Goal: Information Seeking & Learning: Learn about a topic

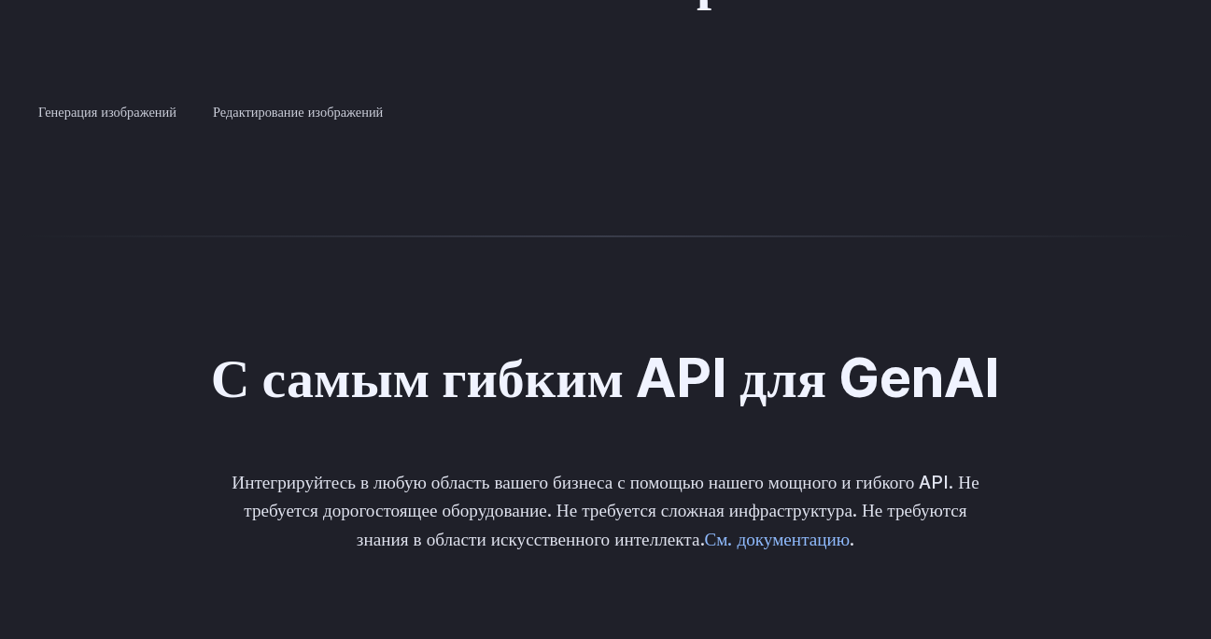
scroll to position [3695, 0]
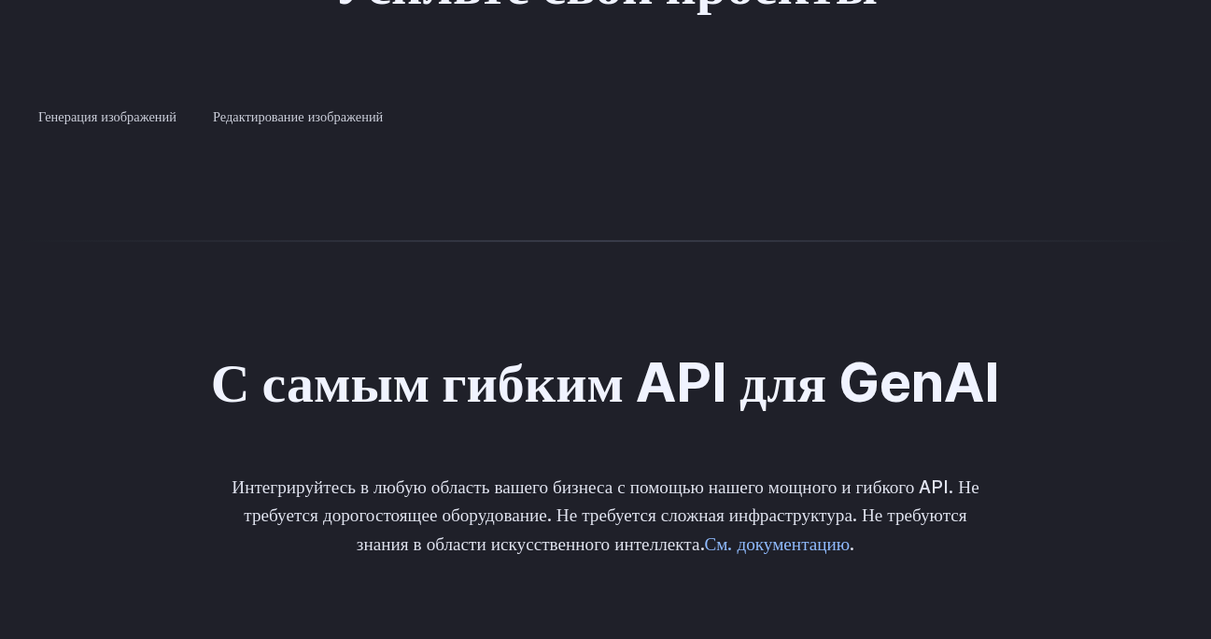
click at [0, 0] on summary "Концептуальный дизайн" at bounding box center [0, 0] width 0 height 0
click at [0, 0] on summary "Креативный стиль" at bounding box center [0, 0] width 0 height 0
click at [0, 0] on summary "Архитектура" at bounding box center [0, 0] width 0 height 0
click at [0, 0] on summary "Дизайн продукта" at bounding box center [0, 0] width 0 height 0
click at [0, 0] on summary "Персонализированные активы" at bounding box center [0, 0] width 0 height 0
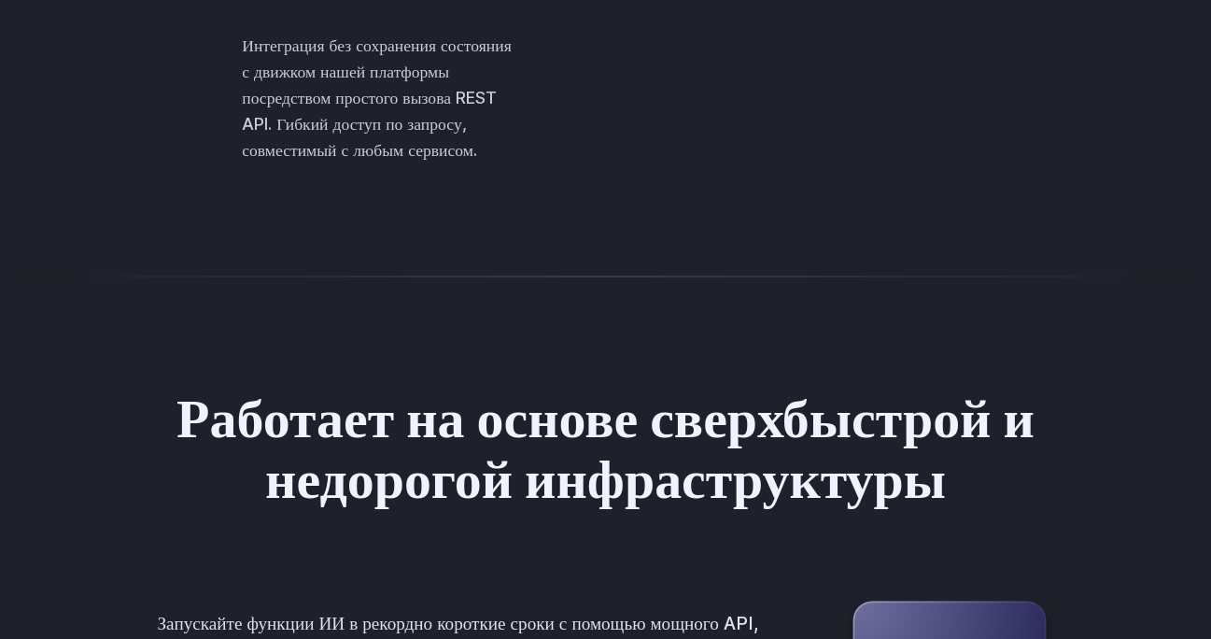
scroll to position [4625, 0]
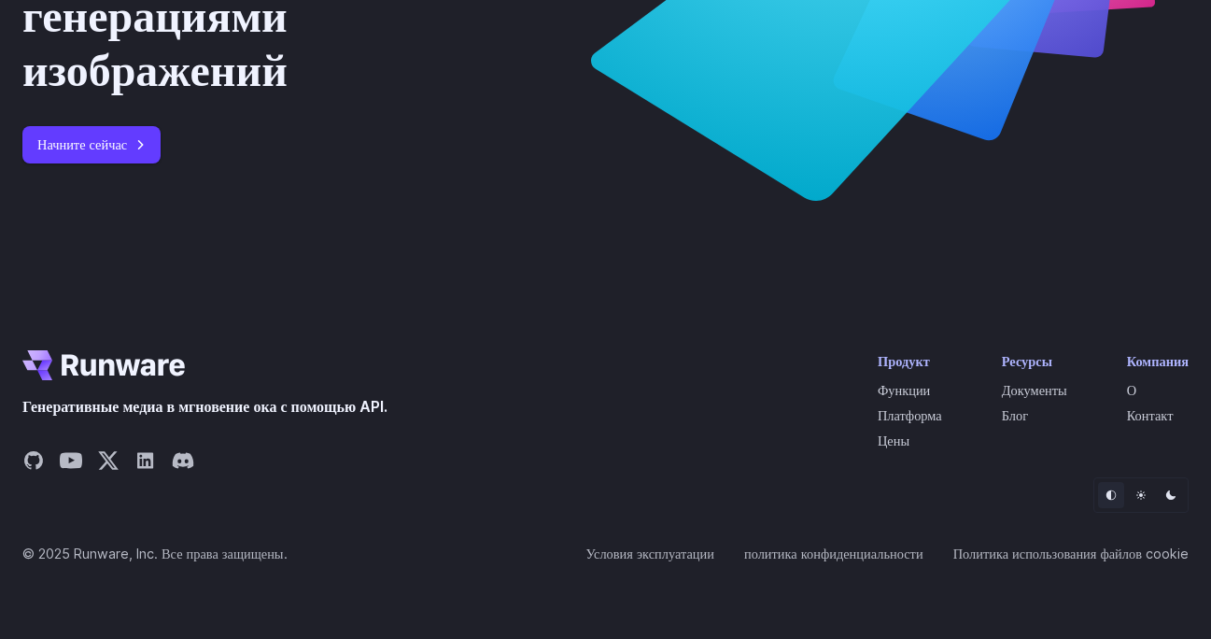
scroll to position [7443, 0]
click at [885, 438] on font "Цены" at bounding box center [894, 440] width 32 height 16
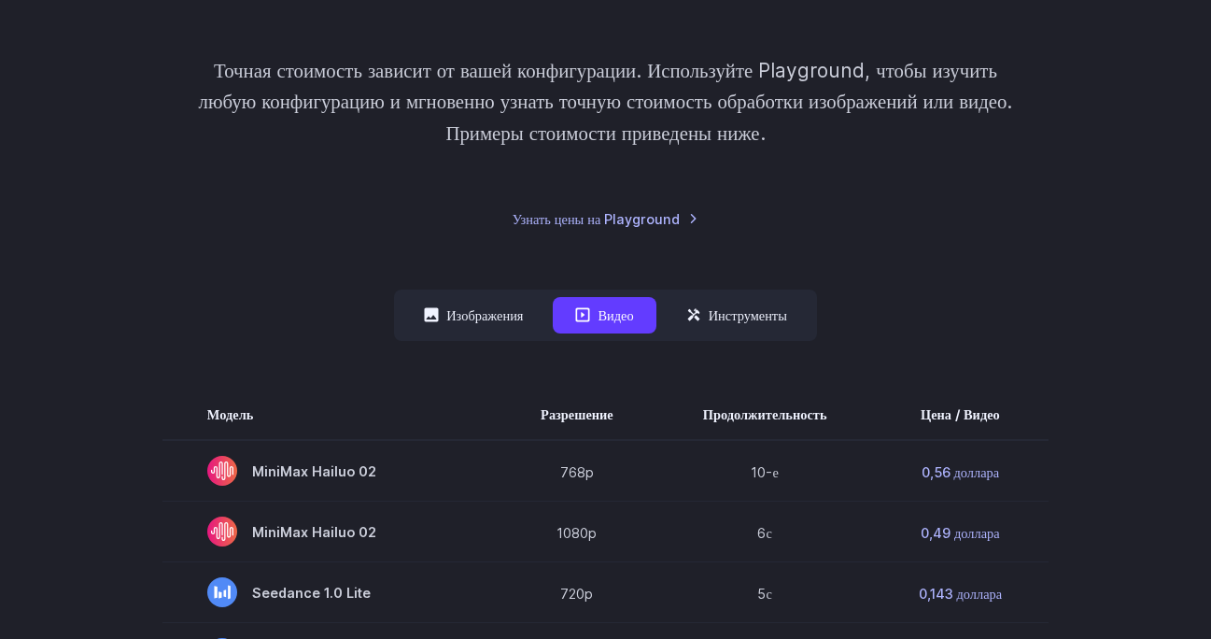
scroll to position [298, 0]
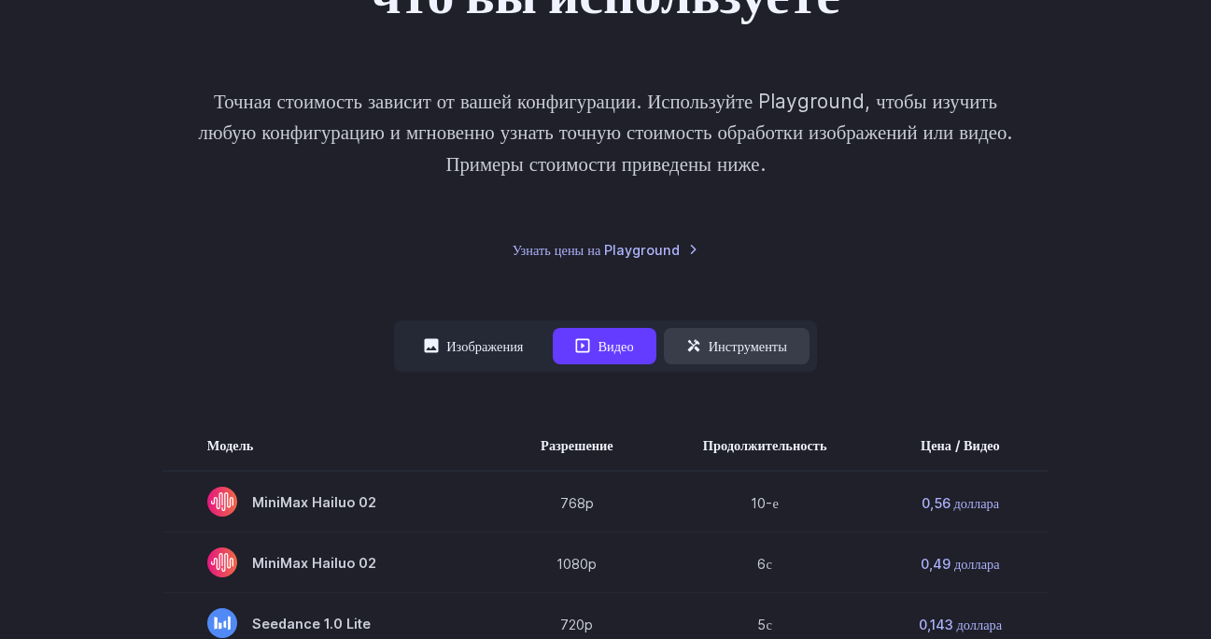
click at [768, 349] on font "Инструменты" at bounding box center [748, 346] width 78 height 16
click at [743, 332] on button "Инструменты" at bounding box center [737, 346] width 146 height 36
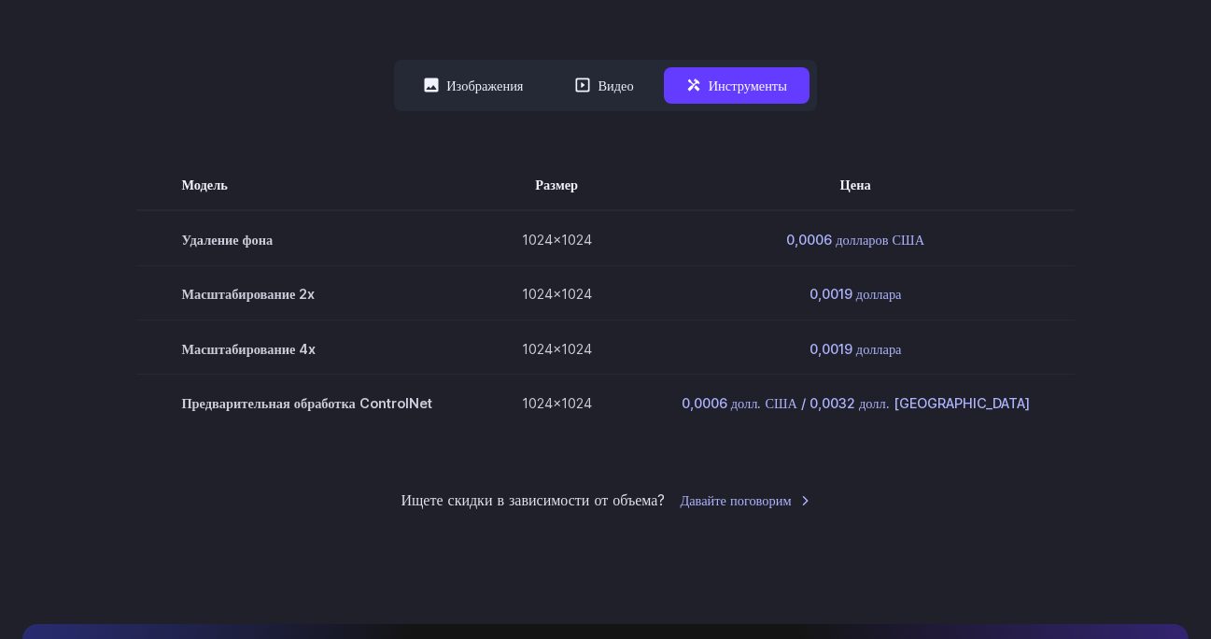
scroll to position [562, 0]
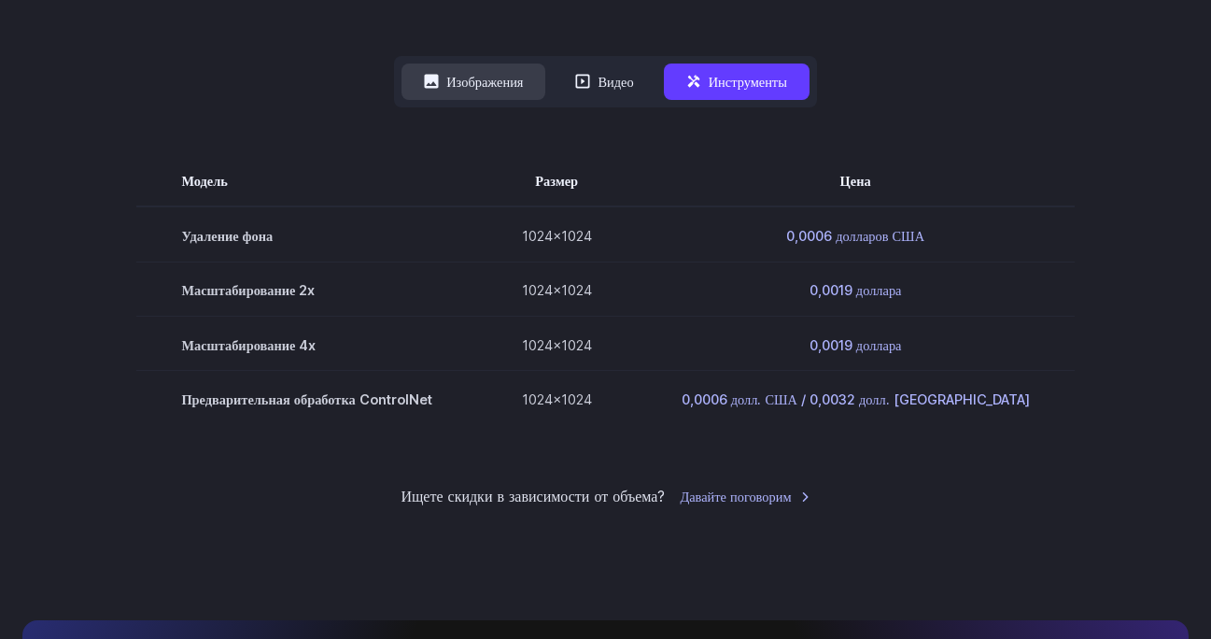
click at [487, 79] on font "Изображения" at bounding box center [484, 82] width 77 height 16
click at [464, 78] on font "Изображения" at bounding box center [484, 82] width 77 height 16
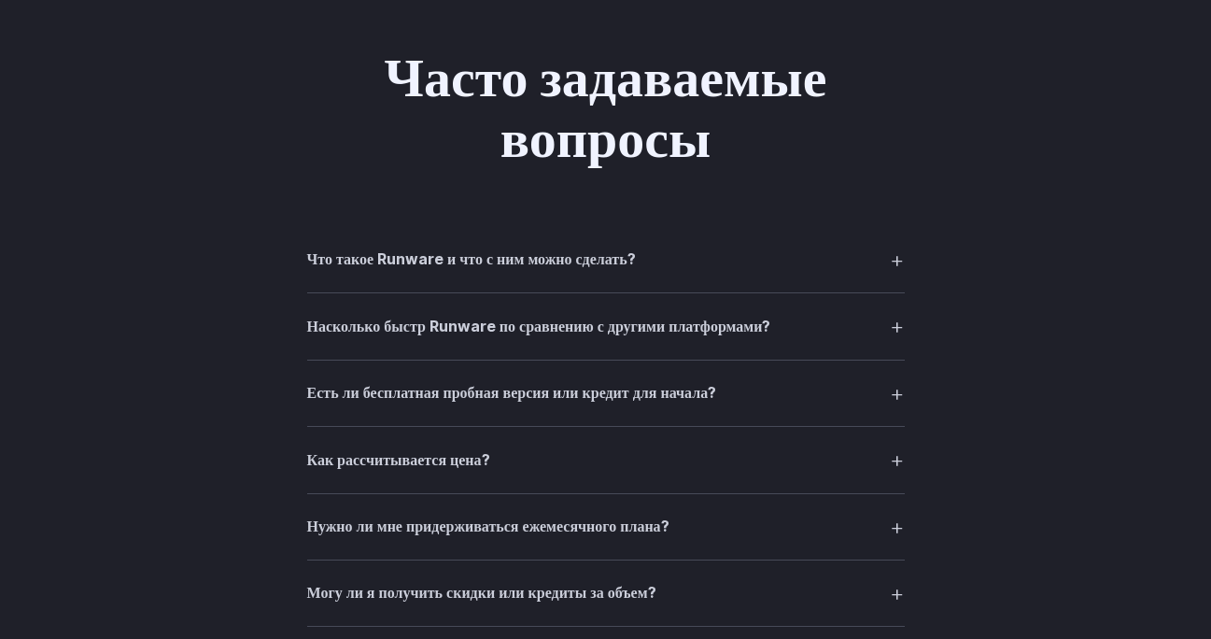
scroll to position [1686, 0]
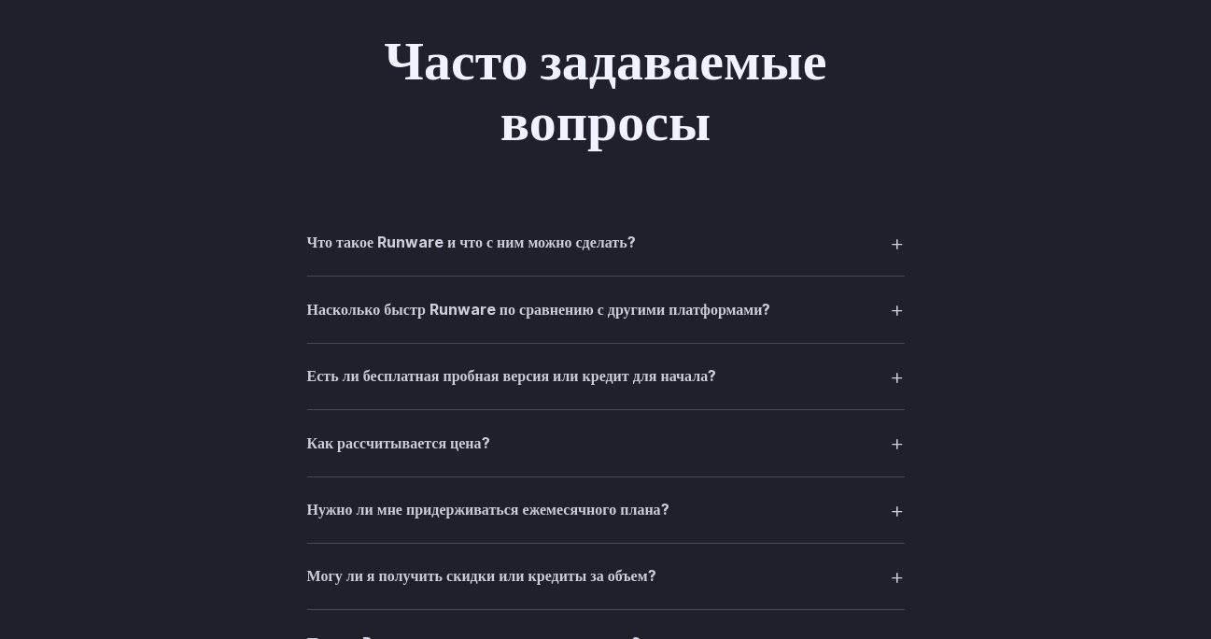
click at [580, 248] on font "Что такое Runware и что с ним можно сделать?" at bounding box center [471, 242] width 329 height 19
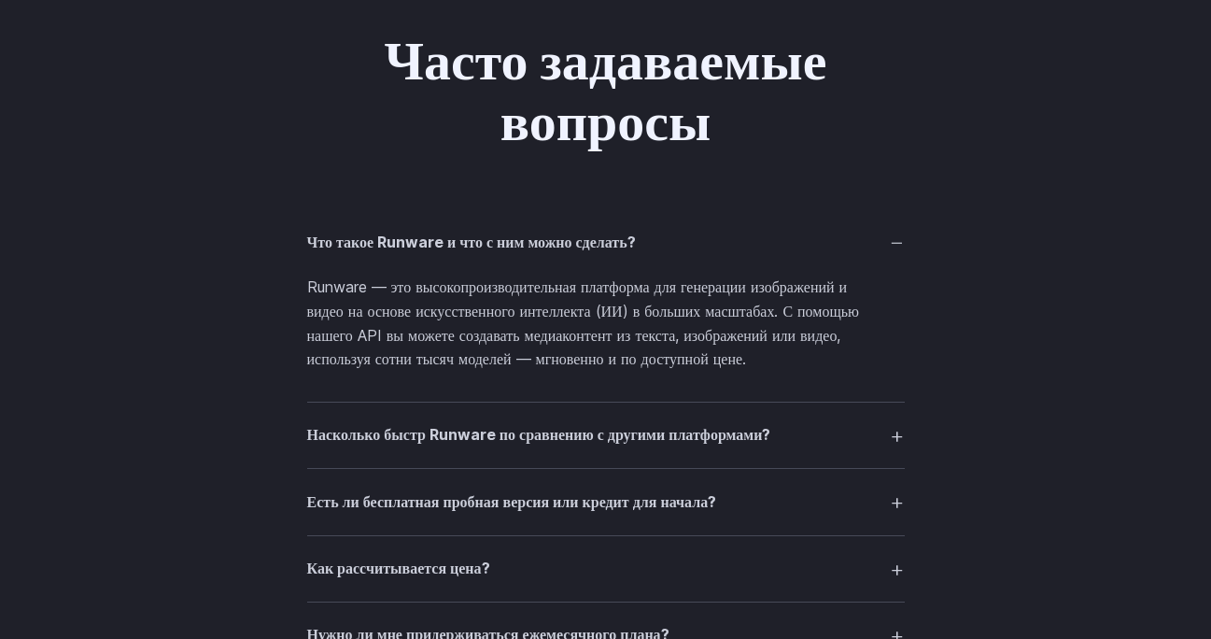
click at [580, 248] on font "Что такое Runware и что с ним можно сделать?" at bounding box center [471, 242] width 329 height 19
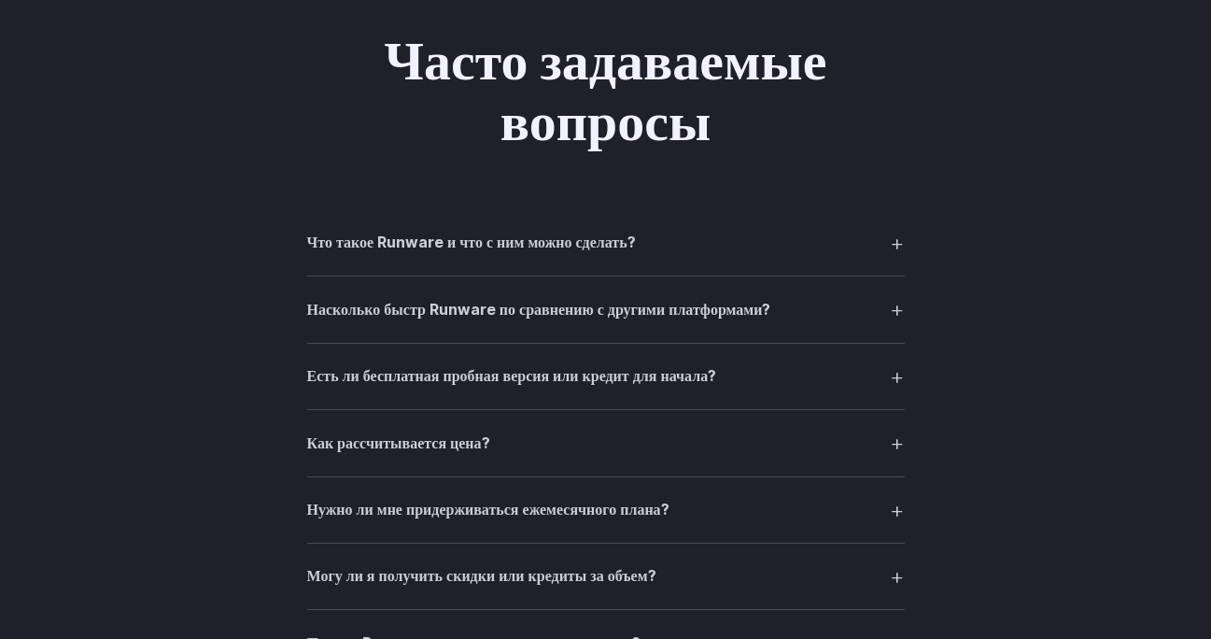
click at [578, 317] on font "Насколько быстр Runware по сравнению с другими платформами?" at bounding box center [539, 309] width 464 height 19
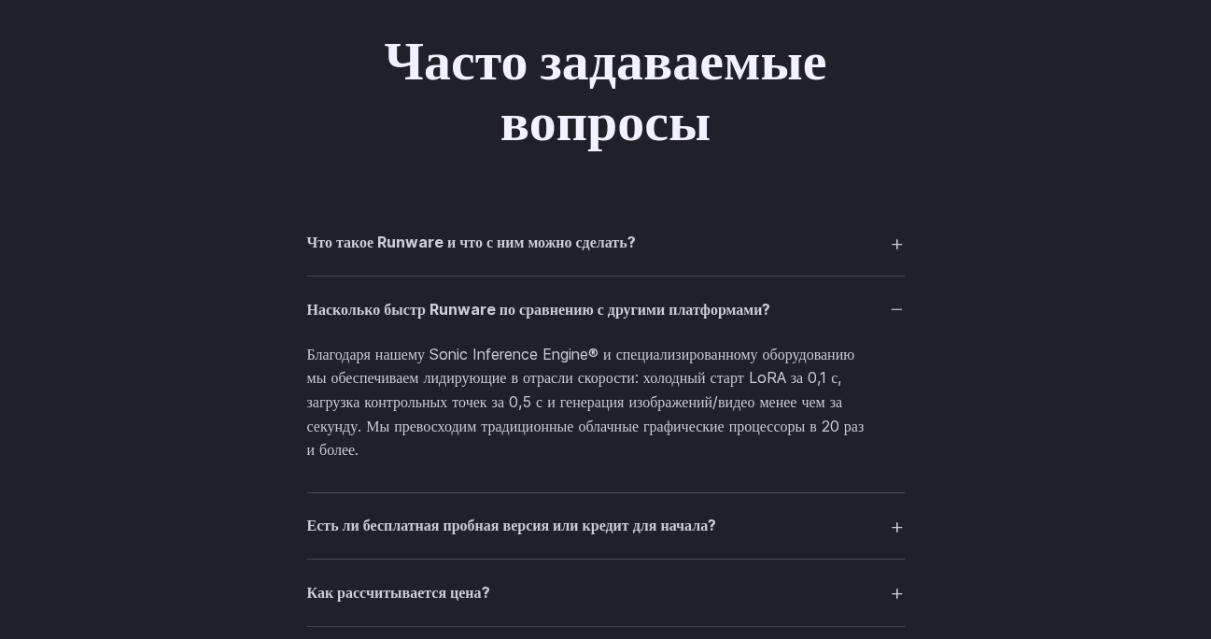
click at [576, 314] on font "Насколько быстр Runware по сравнению с другими платформами?" at bounding box center [539, 309] width 464 height 19
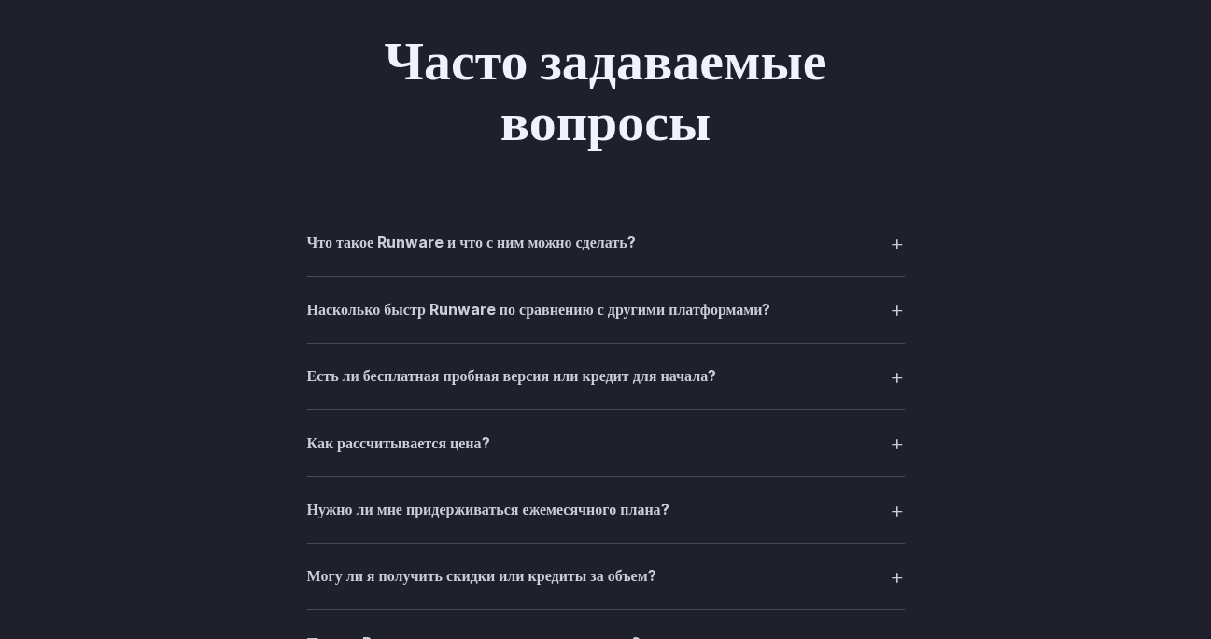
click at [583, 381] on font "Есть ли бесплатная пробная версия или кредит для начала?" at bounding box center [512, 375] width 410 height 19
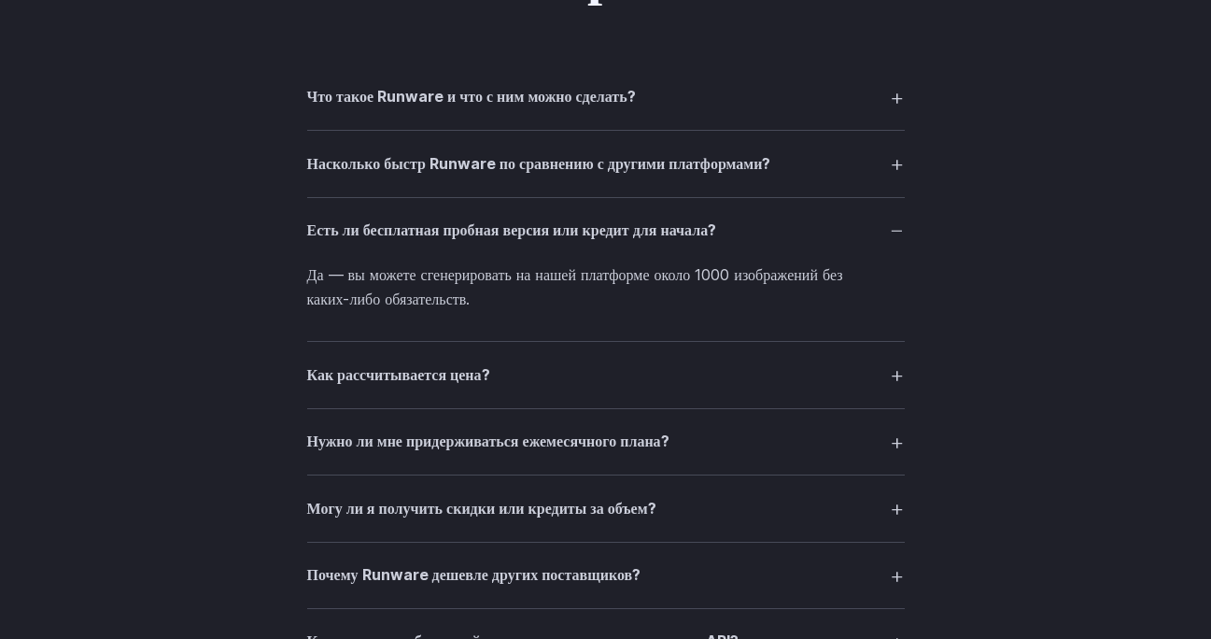
scroll to position [1837, 0]
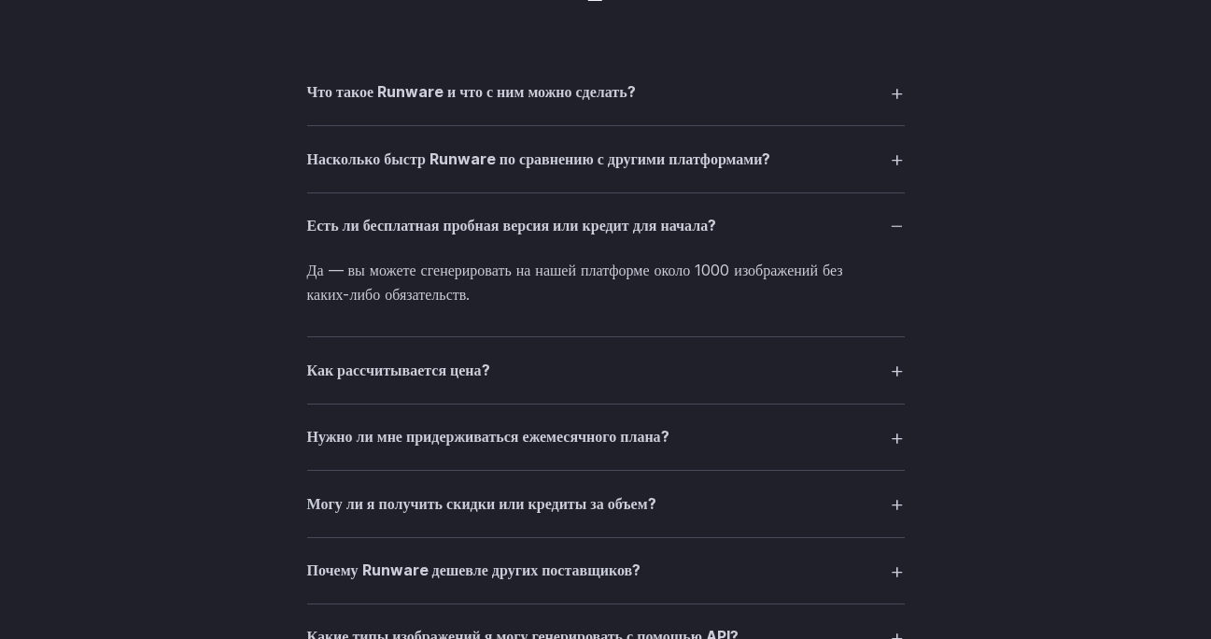
click at [534, 376] on summary "Как рассчитывается цена?" at bounding box center [606, 369] width 598 height 35
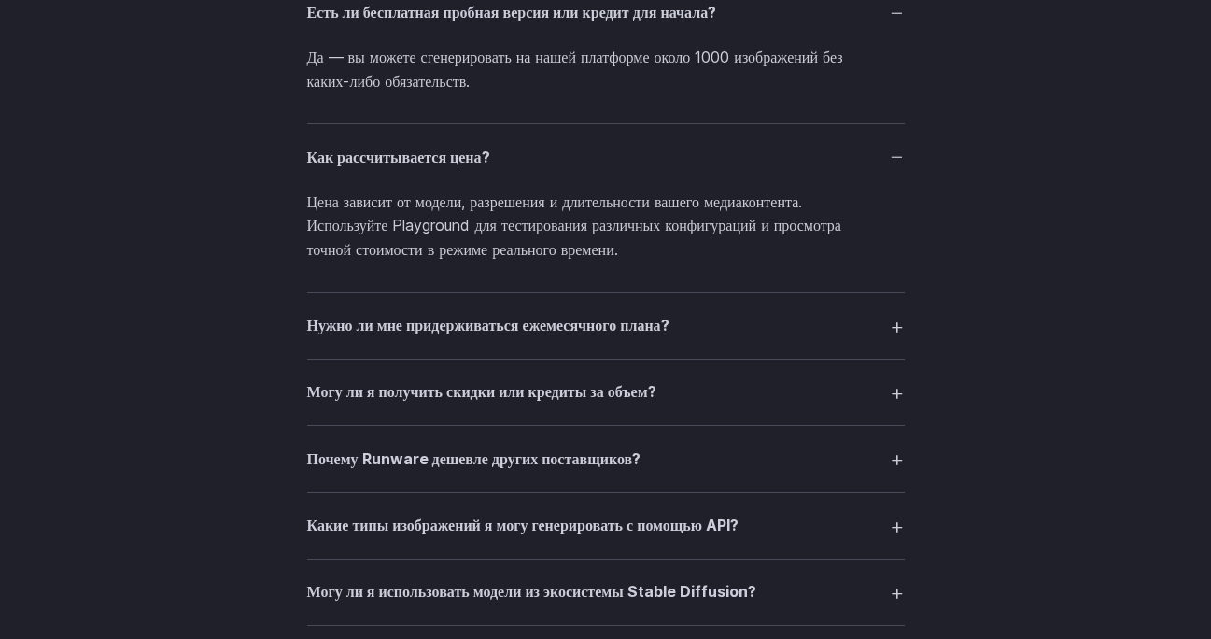
scroll to position [2052, 0]
click at [541, 324] on font "Нужно ли мне придерживаться ежемесячного плана?" at bounding box center [488, 323] width 362 height 19
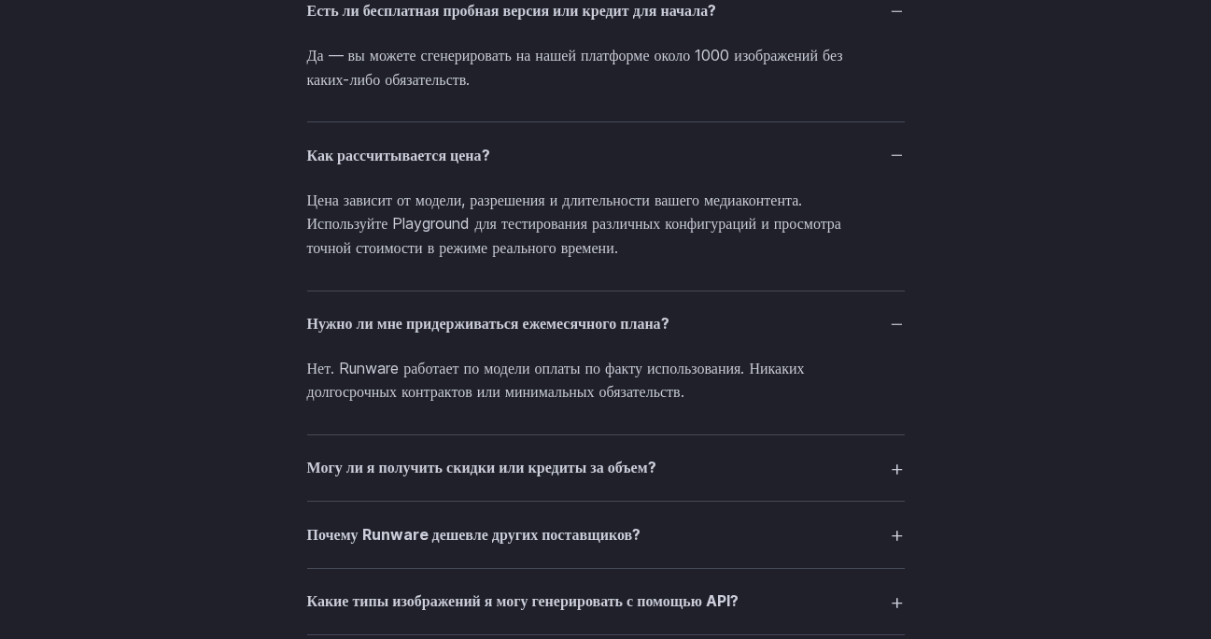
click at [532, 474] on font "Могу ли я получить скидки или кредиты за объем?" at bounding box center [481, 467] width 349 height 19
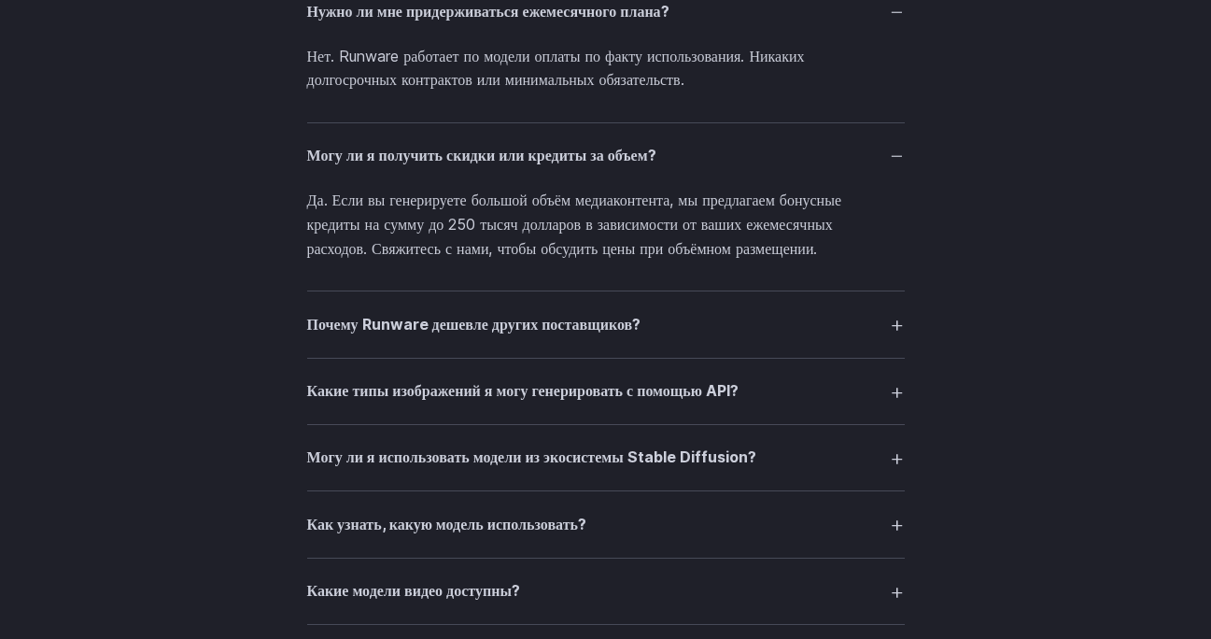
scroll to position [2378, 0]
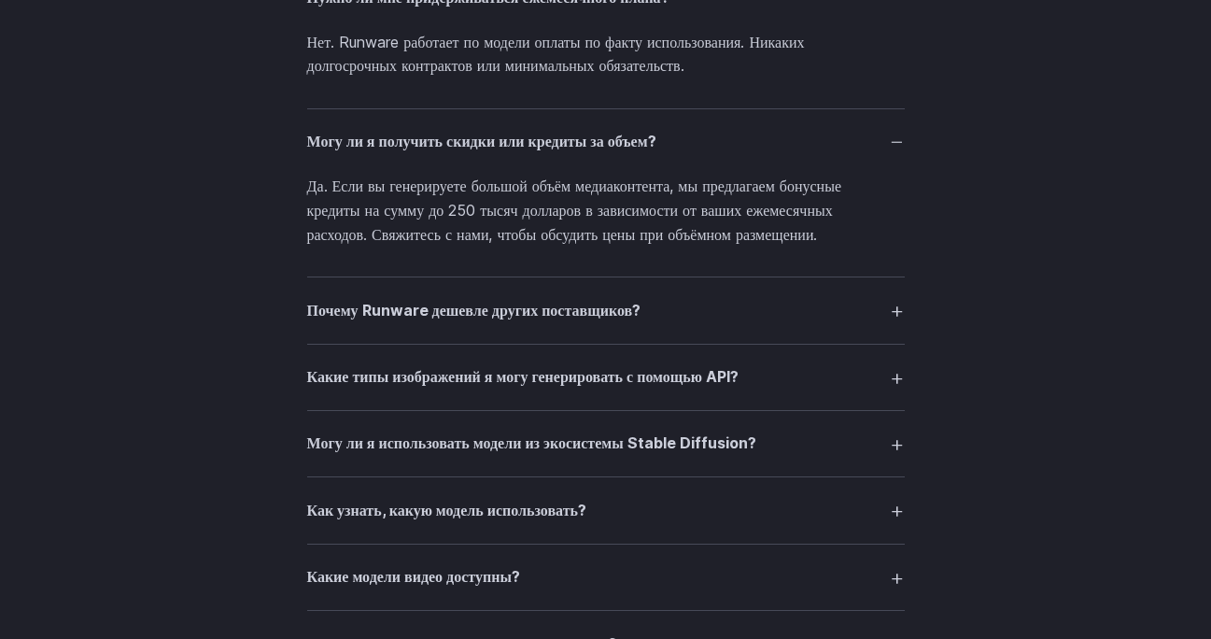
click at [522, 317] on font "Почему Runware дешевле других поставщиков?" at bounding box center [474, 310] width 334 height 19
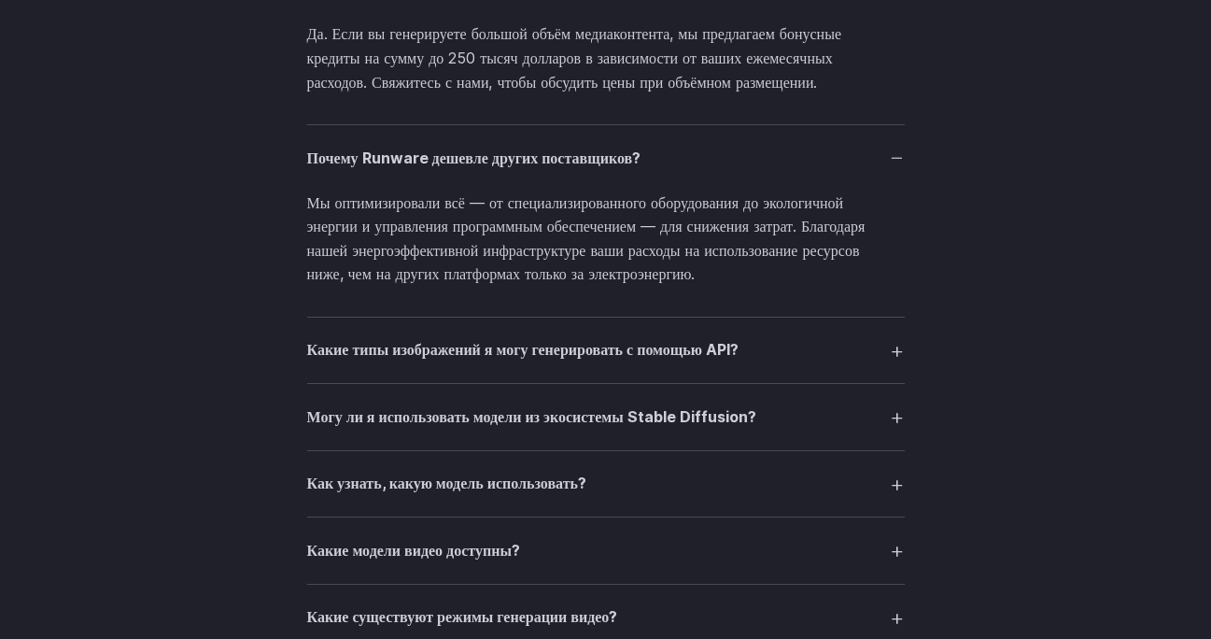
scroll to position [2561, 0]
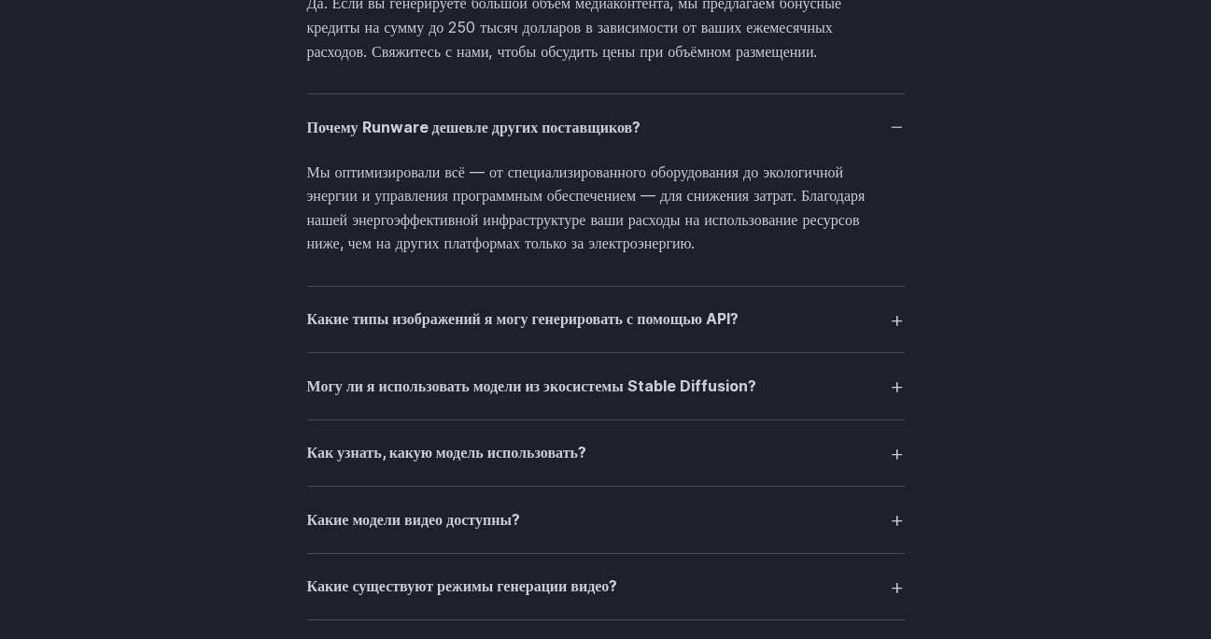
click at [532, 323] on font "Какие типы изображений я могу генерировать с помощью API?" at bounding box center [522, 318] width 431 height 19
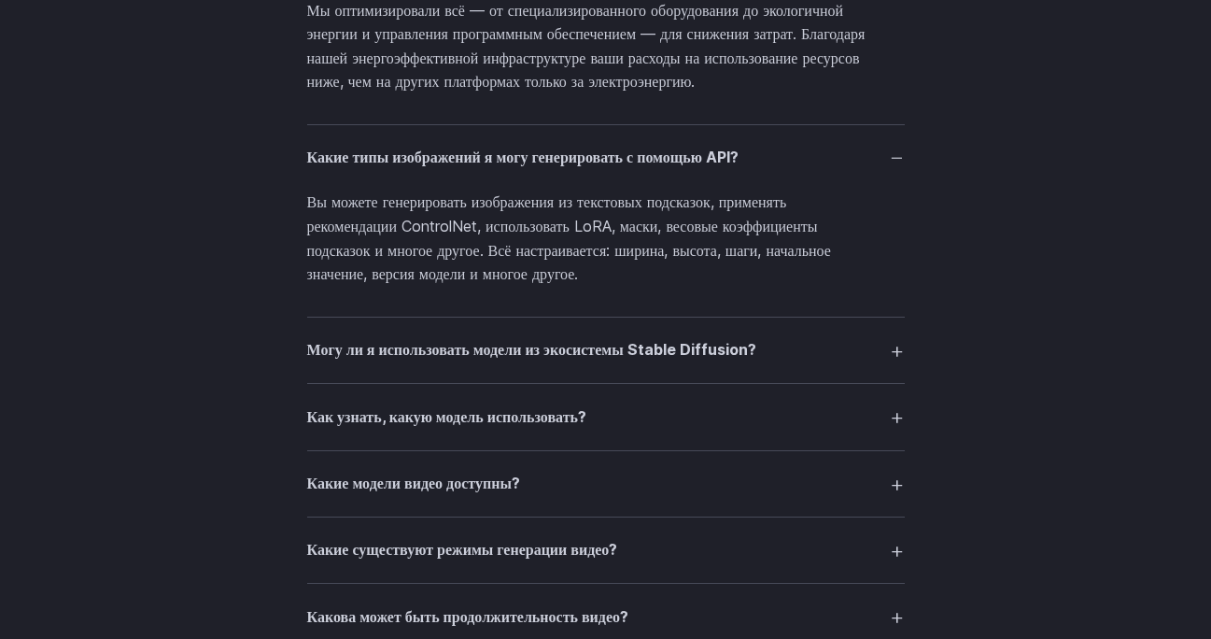
scroll to position [2724, 0]
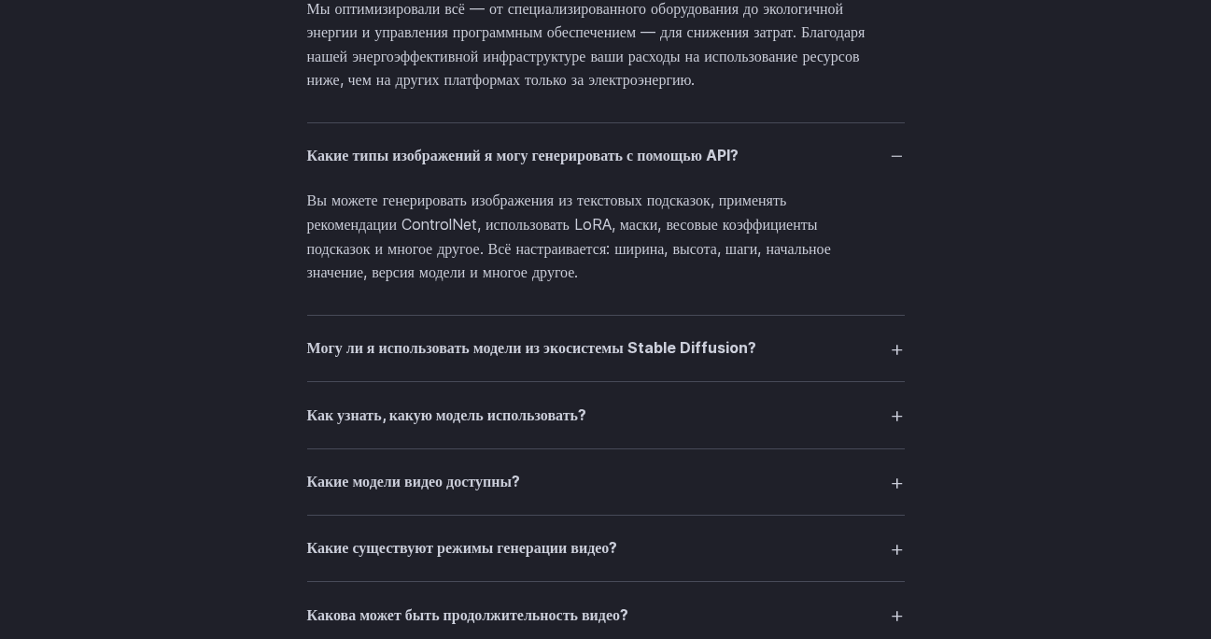
click at [498, 357] on font "Могу ли я использовать модели из экосистемы Stable Diffusion?" at bounding box center [531, 347] width 449 height 19
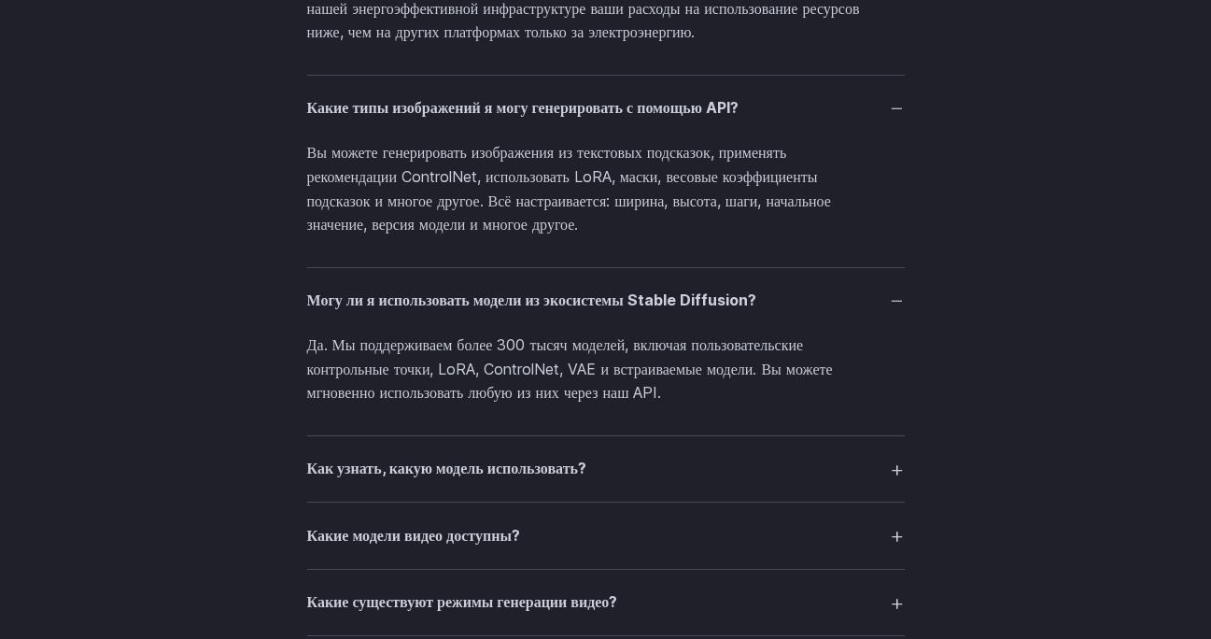
scroll to position [2773, 0]
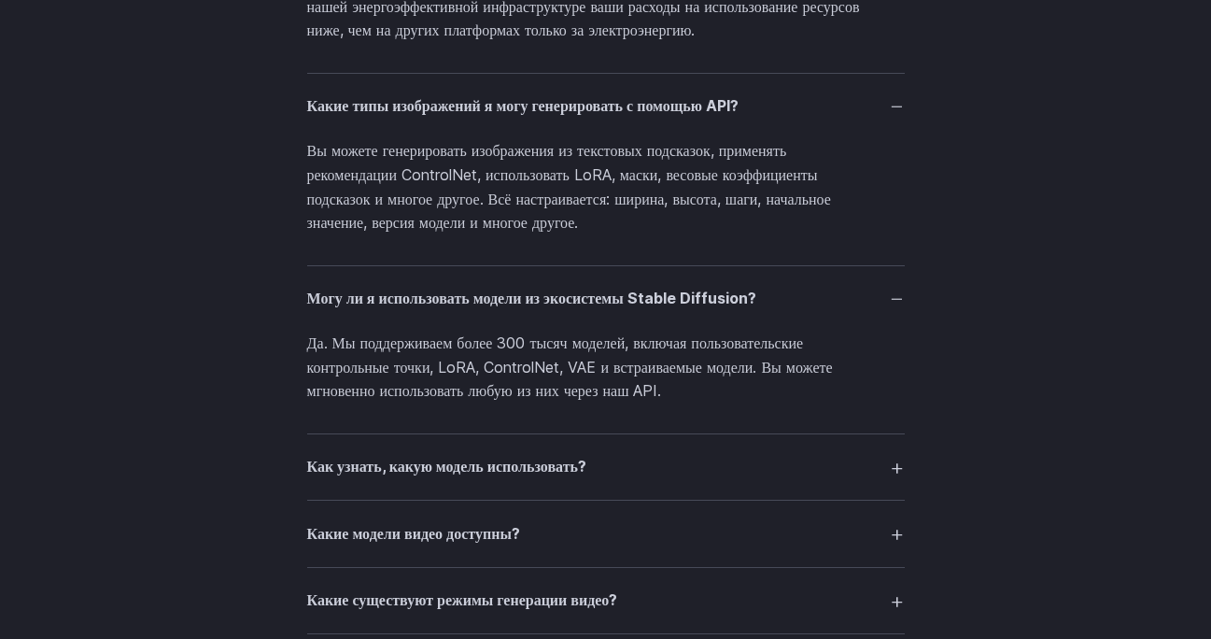
click at [541, 473] on font "Как узнать, какую модель использовать?" at bounding box center [446, 466] width 279 height 19
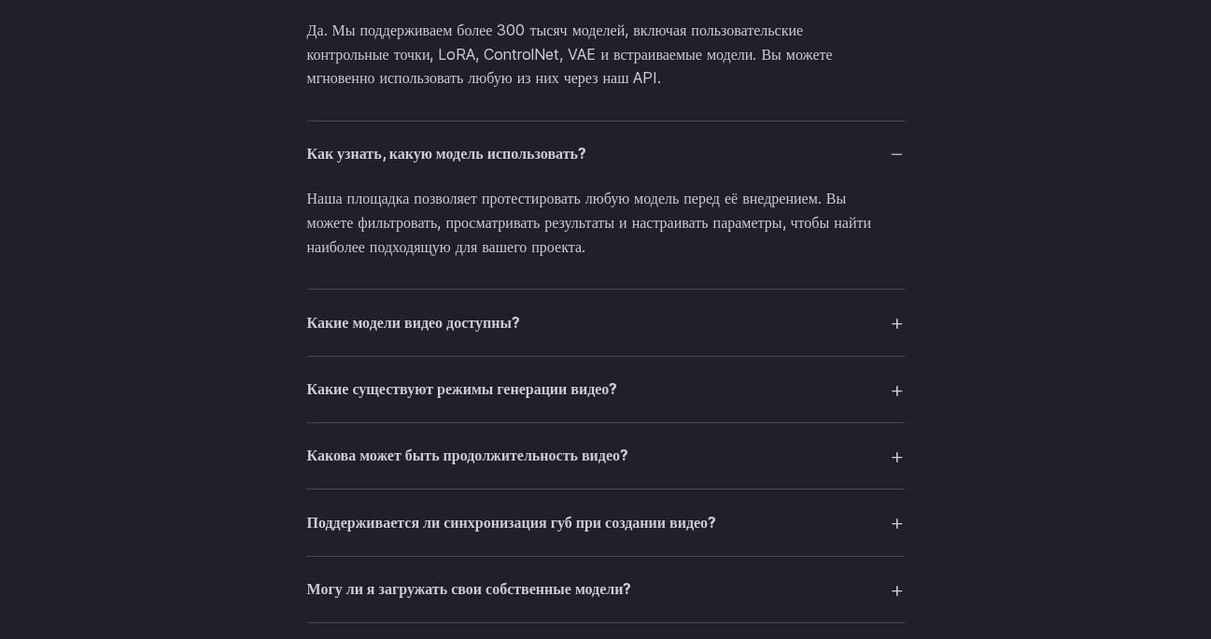
scroll to position [3087, 0]
click at [466, 331] on font "Какие модели видео доступны?" at bounding box center [413, 321] width 213 height 19
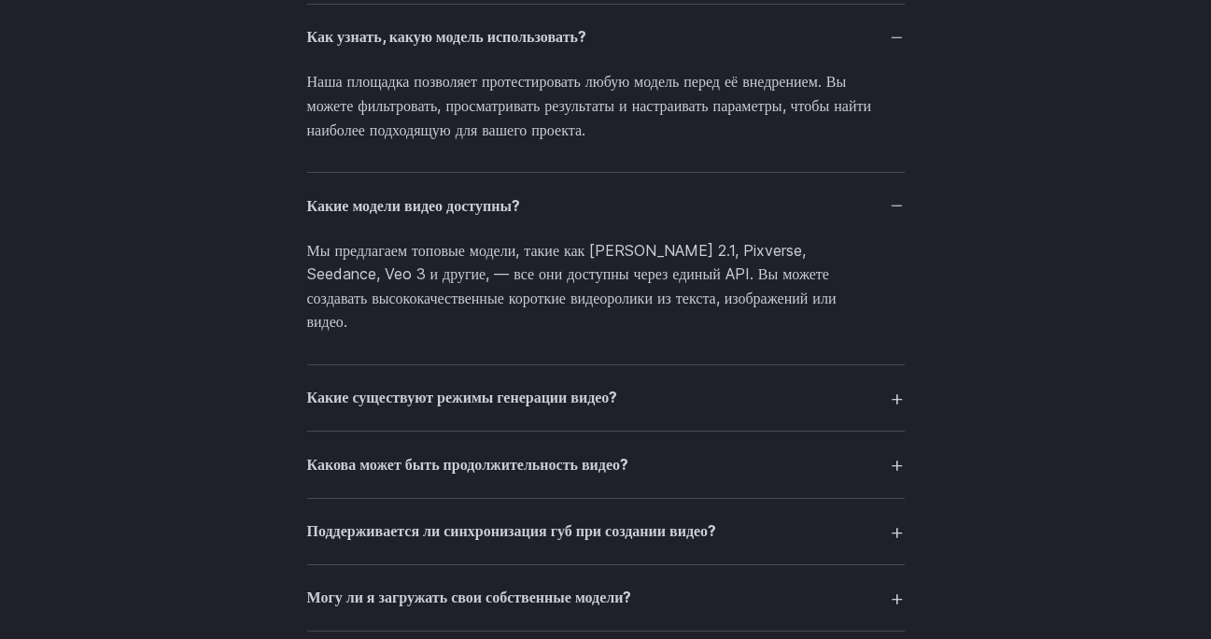
scroll to position [3207, 0]
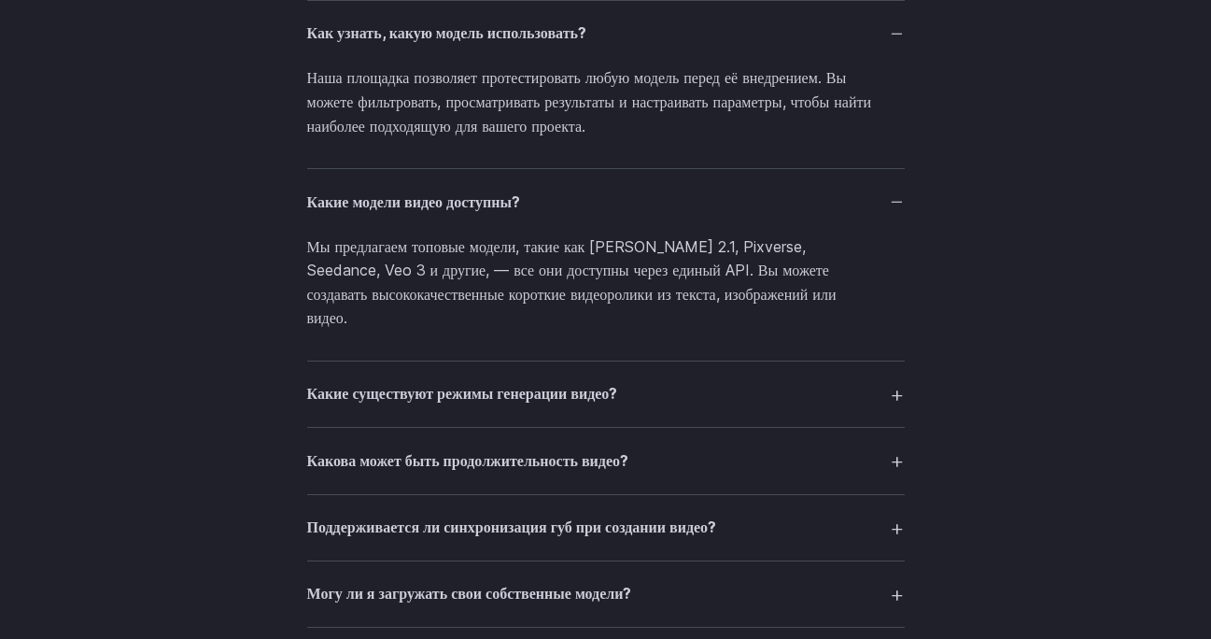
click at [490, 384] on font "Какие существуют режимы генерации видео?" at bounding box center [462, 393] width 311 height 19
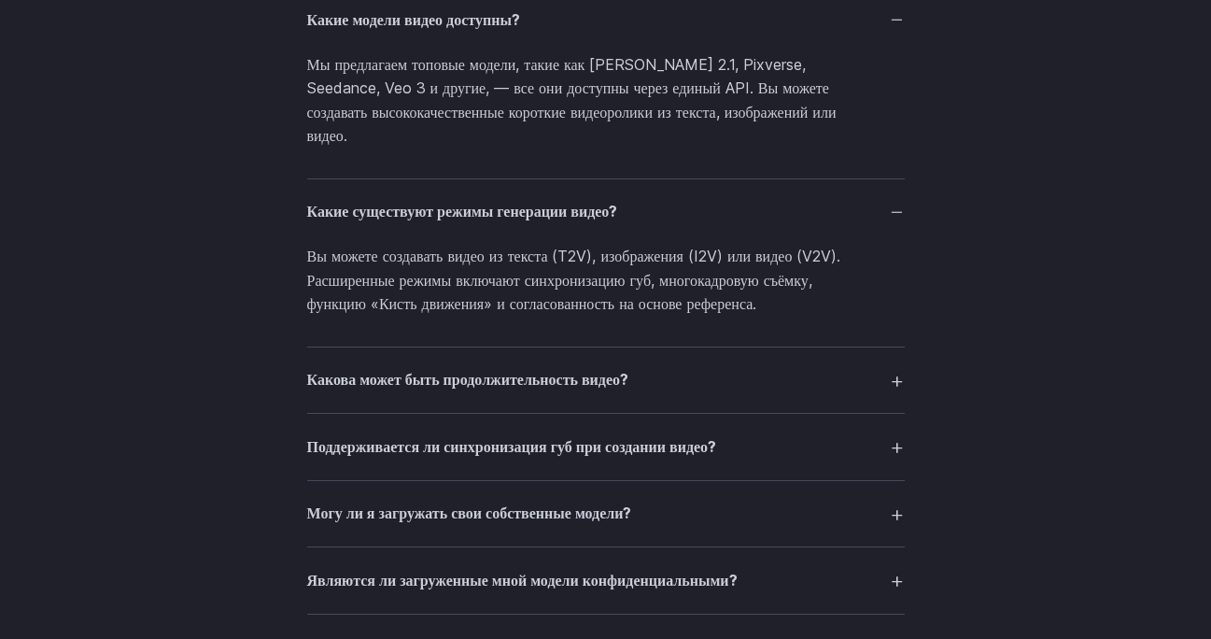
scroll to position [3405, 0]
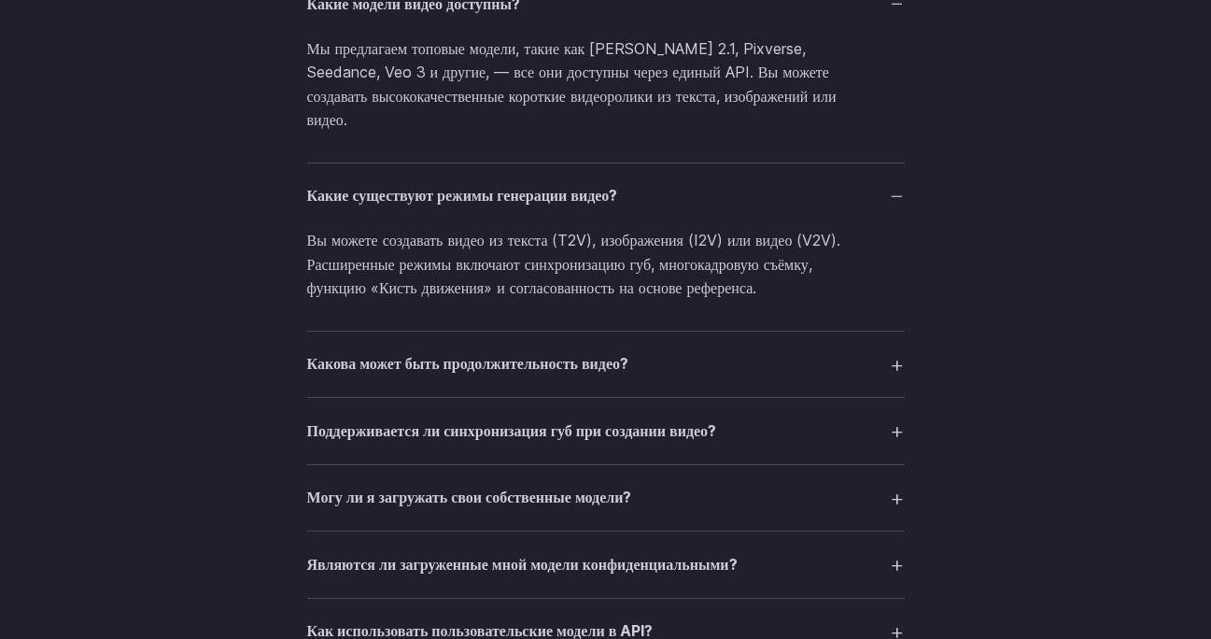
click at [511, 355] on h3 "Какова может быть продолжительность видео?" at bounding box center [468, 364] width 322 height 24
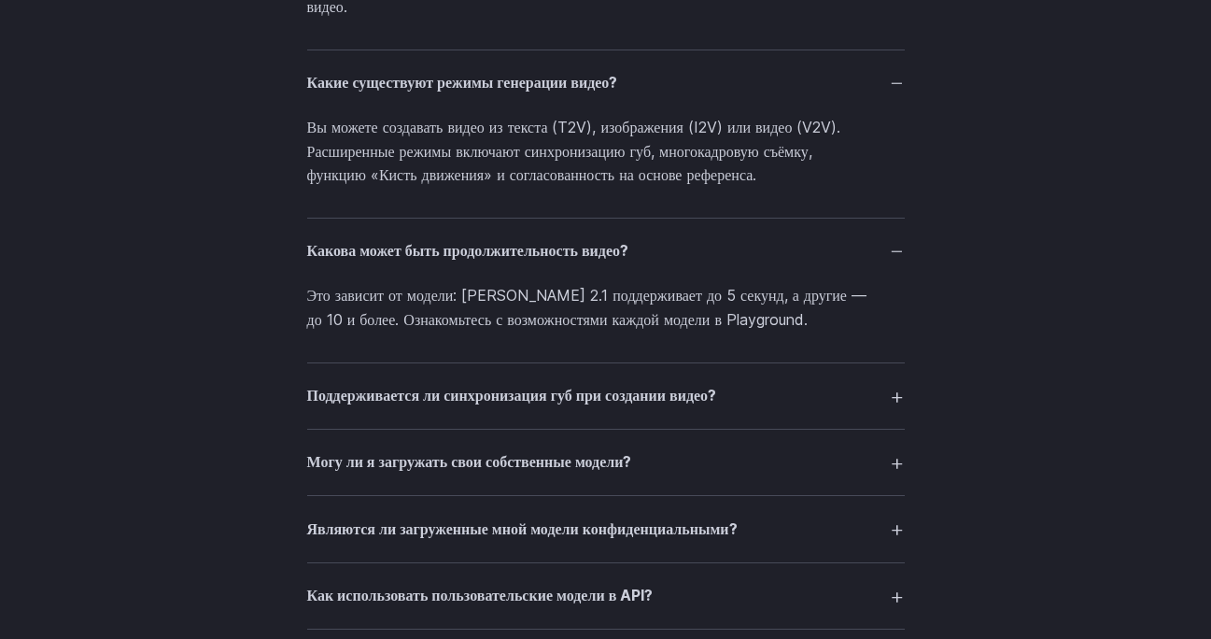
scroll to position [3519, 0]
click at [525, 385] on font "Поддерживается ли синхронизация губ при создании видео?" at bounding box center [512, 394] width 410 height 19
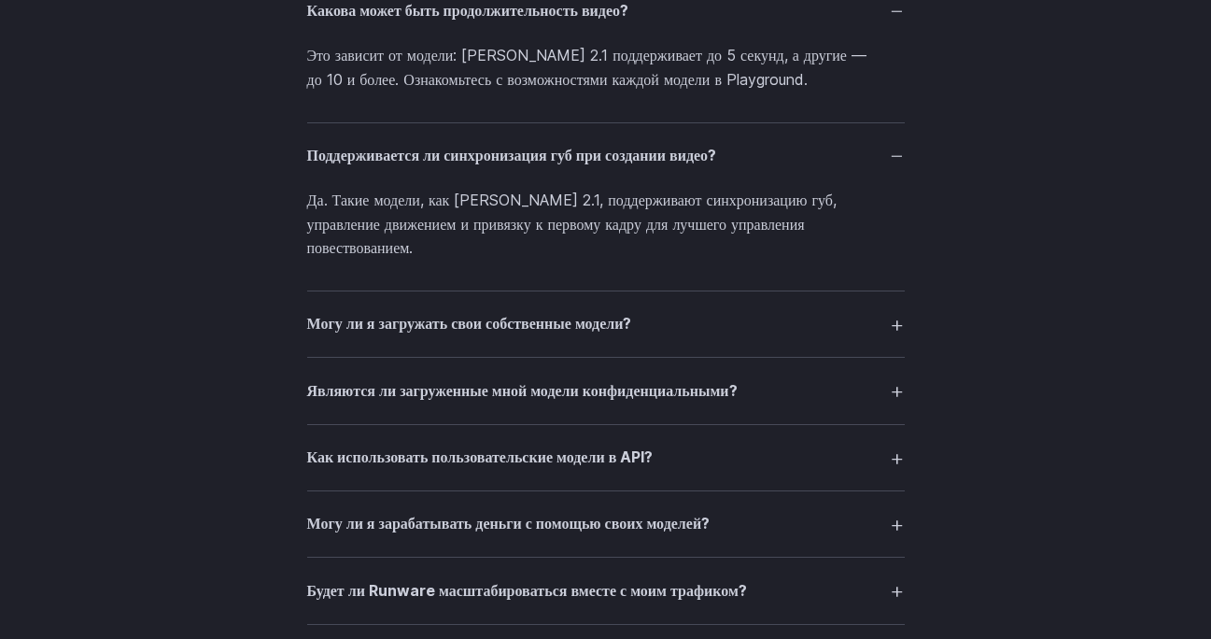
scroll to position [3765, 0]
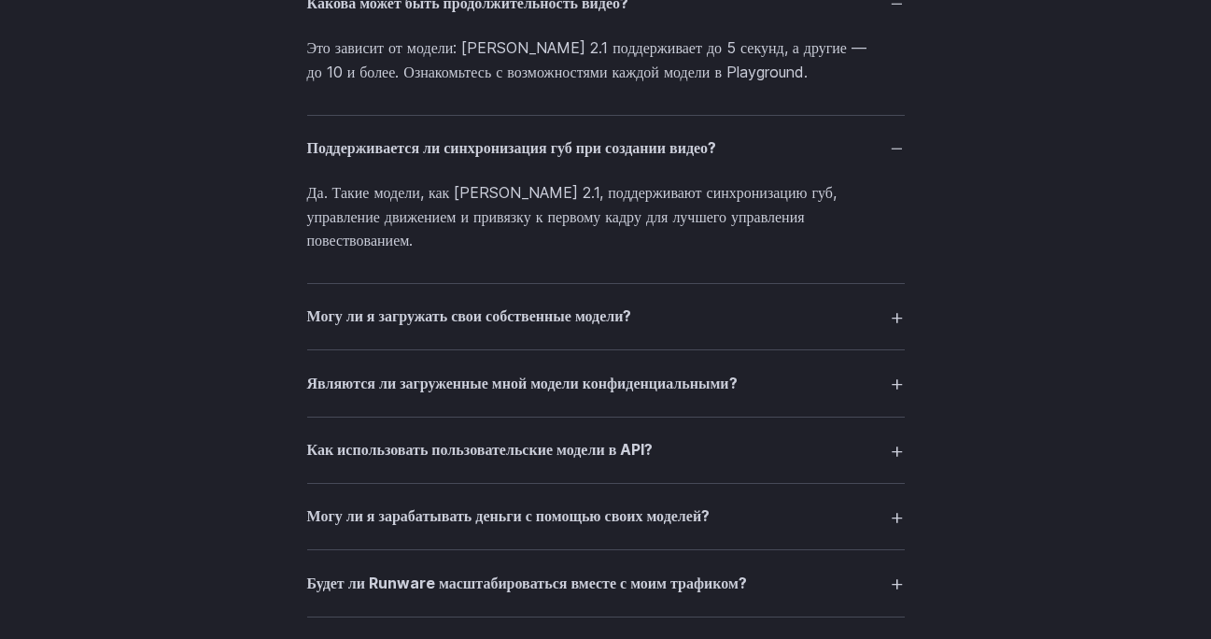
click at [491, 306] on font "Могу ли я загружать свои собственные модели?" at bounding box center [469, 315] width 325 height 19
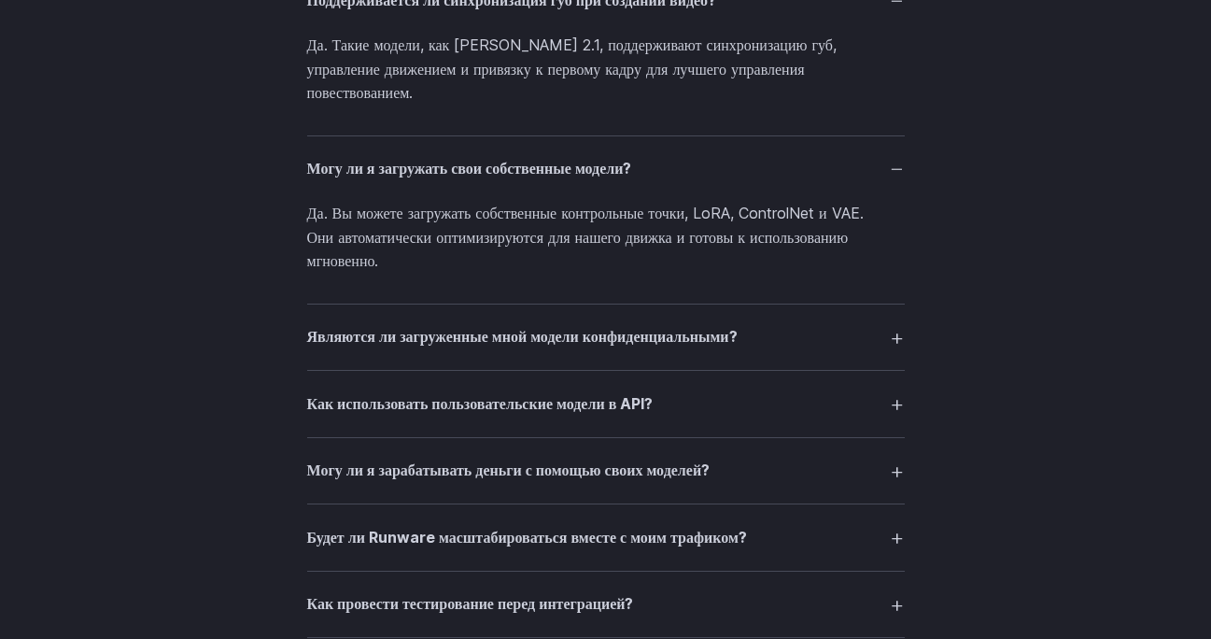
scroll to position [3929, 0]
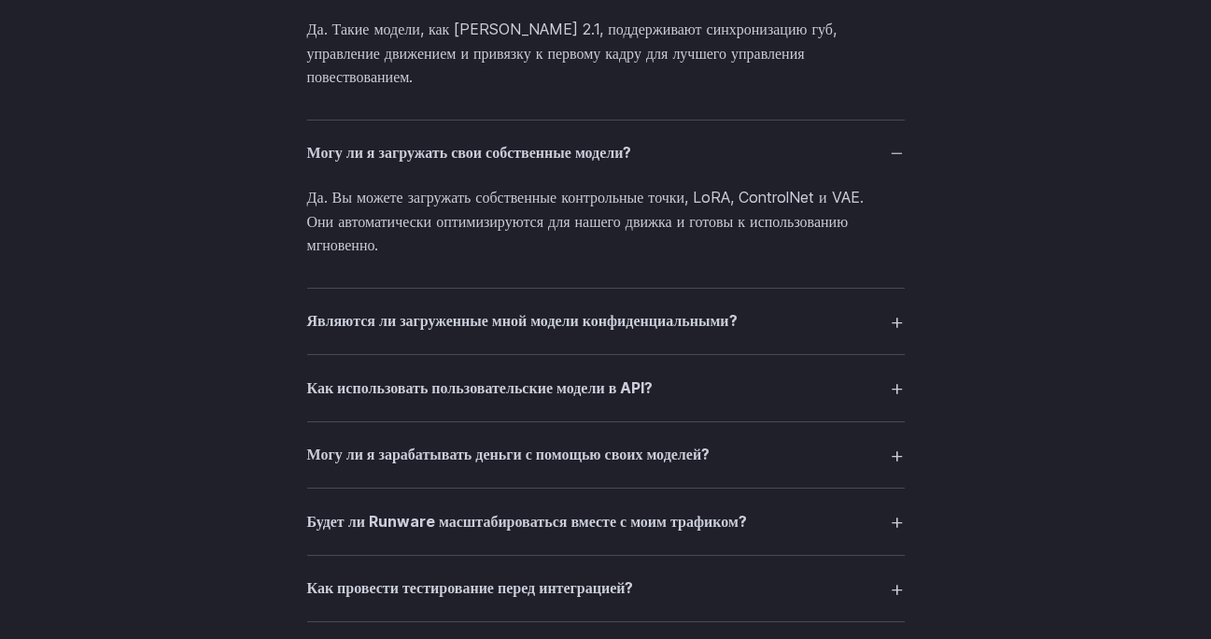
click at [500, 311] on font "Являются ли загруженные мной модели конфиденциальными?" at bounding box center [522, 320] width 430 height 19
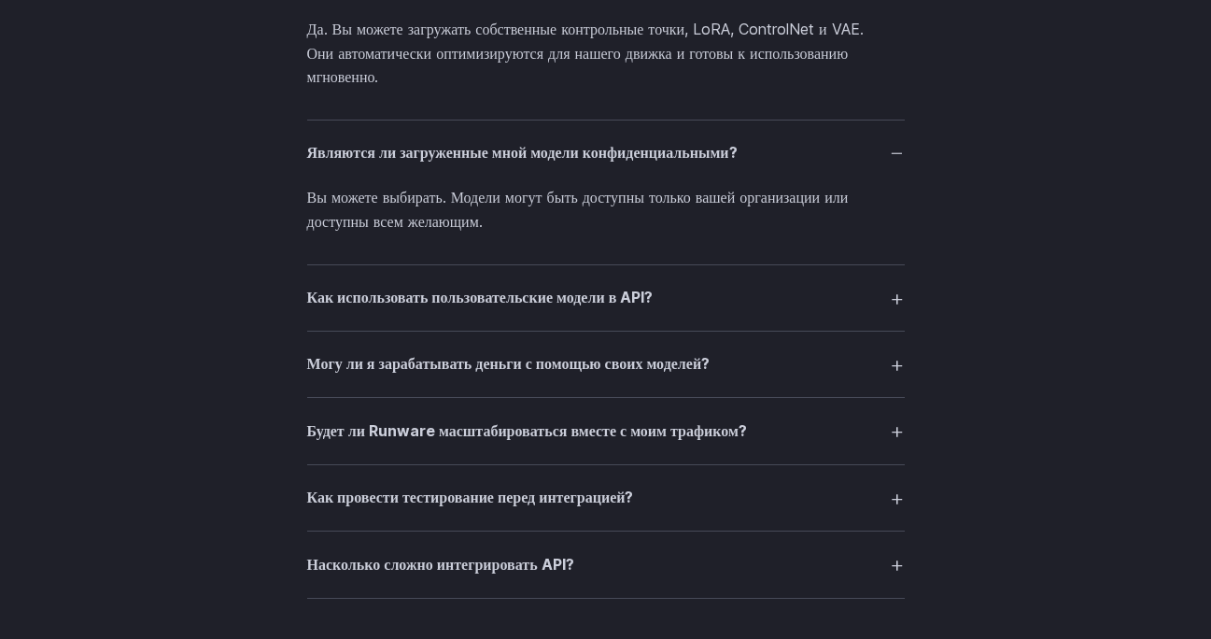
scroll to position [4099, 0]
click at [487, 286] on font "Как использовать пользовательские модели в API?" at bounding box center [480, 295] width 346 height 19
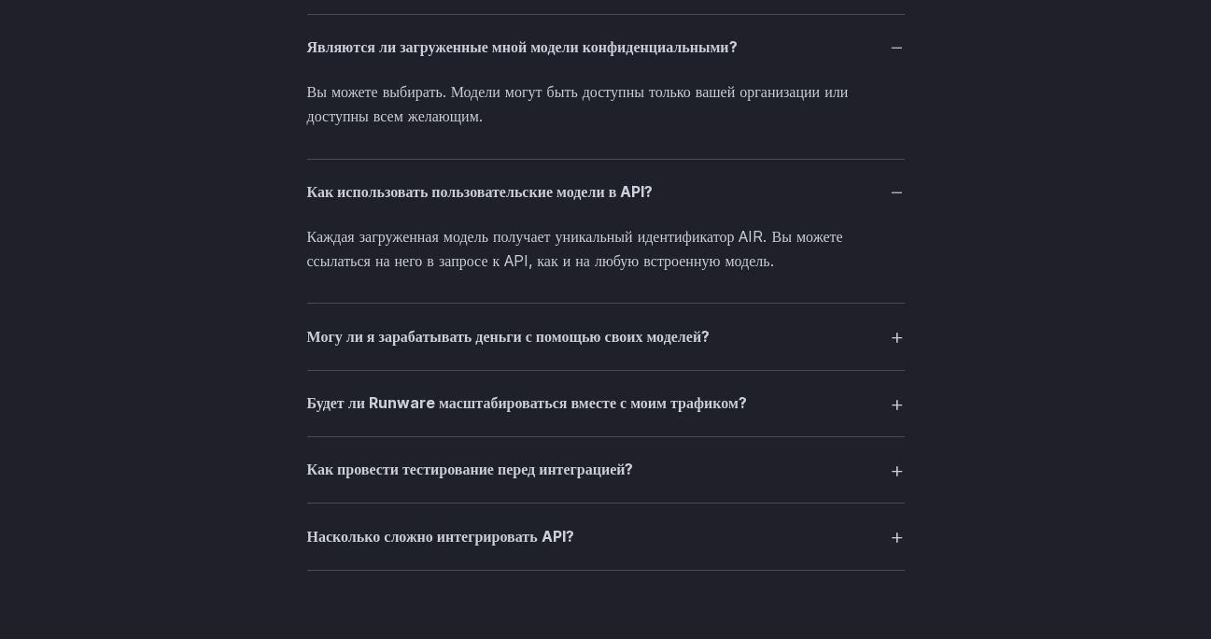
scroll to position [4204, 0]
click at [495, 325] on font "Могу ли я зарабатывать деньги с помощью своих моделей?" at bounding box center [508, 334] width 403 height 19
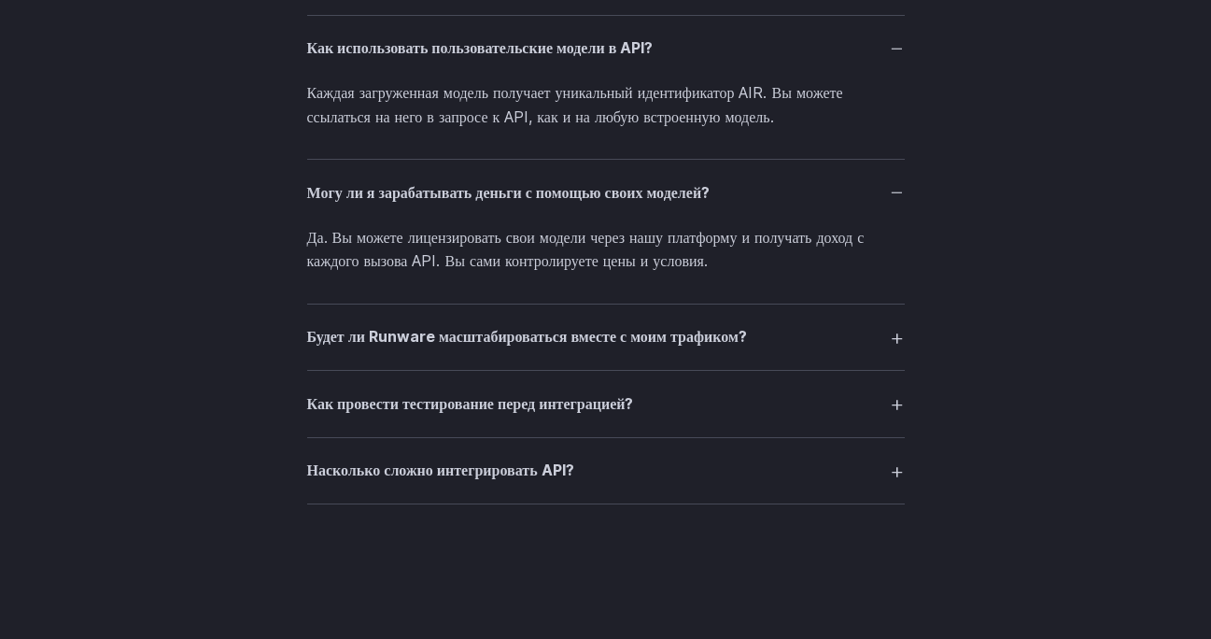
scroll to position [4350, 0]
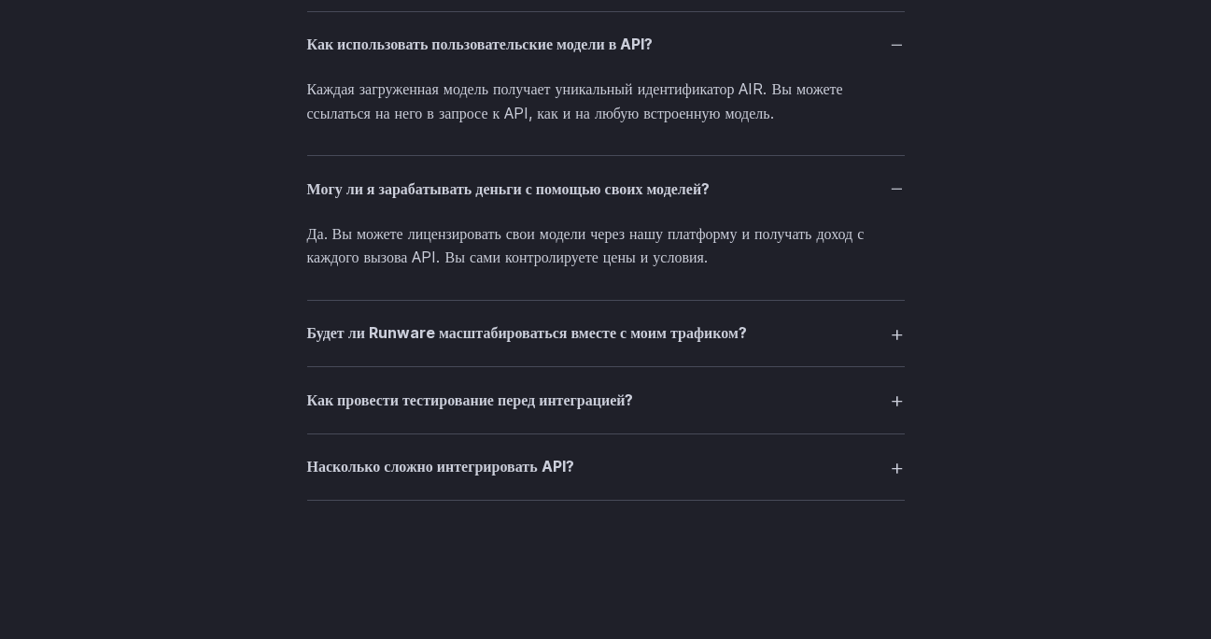
click at [510, 323] on font "Будет ли Runware масштабироваться вместе с моим трафиком?" at bounding box center [527, 332] width 440 height 19
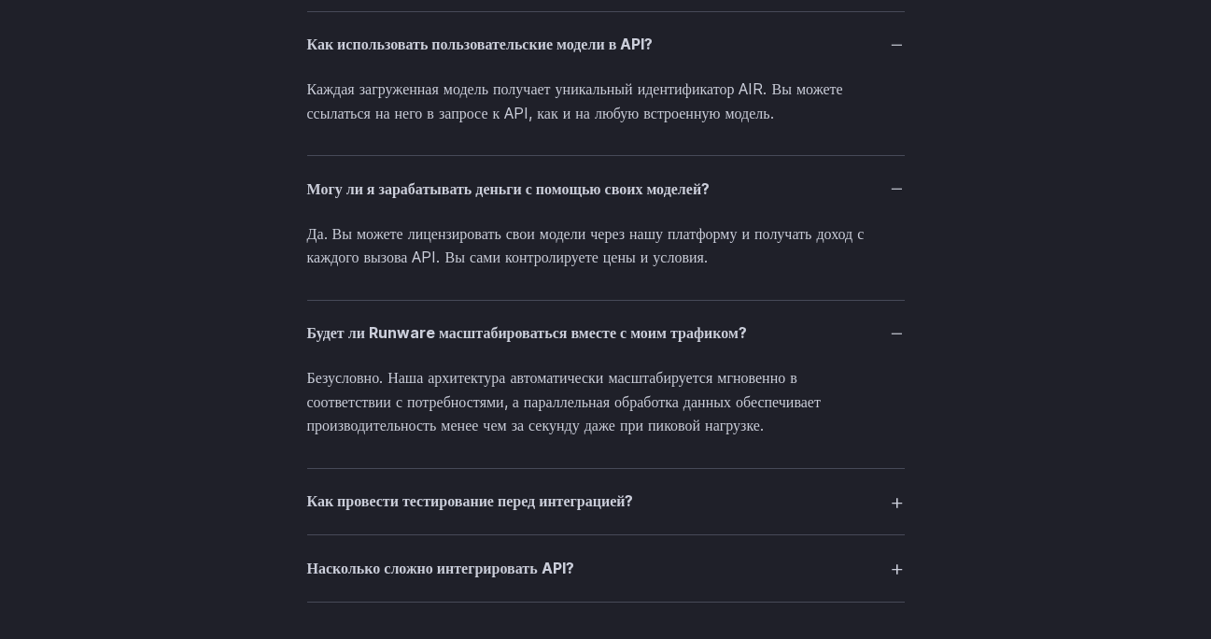
click at [505, 491] on font "Как провести тестирование перед интеграцией?" at bounding box center [470, 500] width 327 height 19
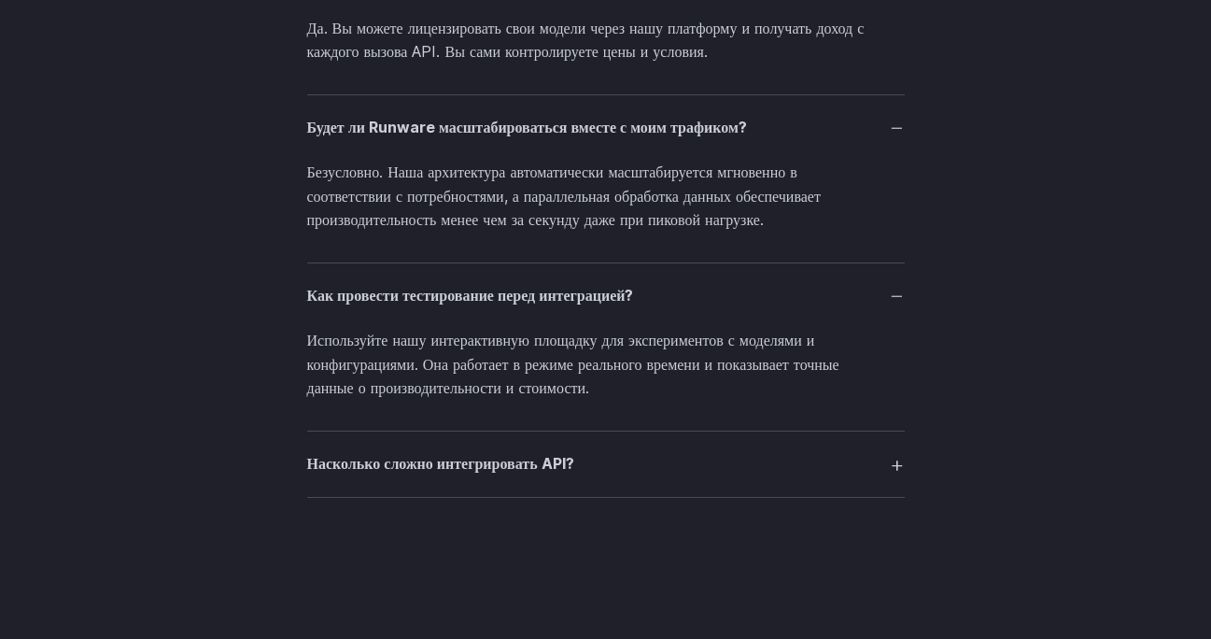
scroll to position [4568, 0]
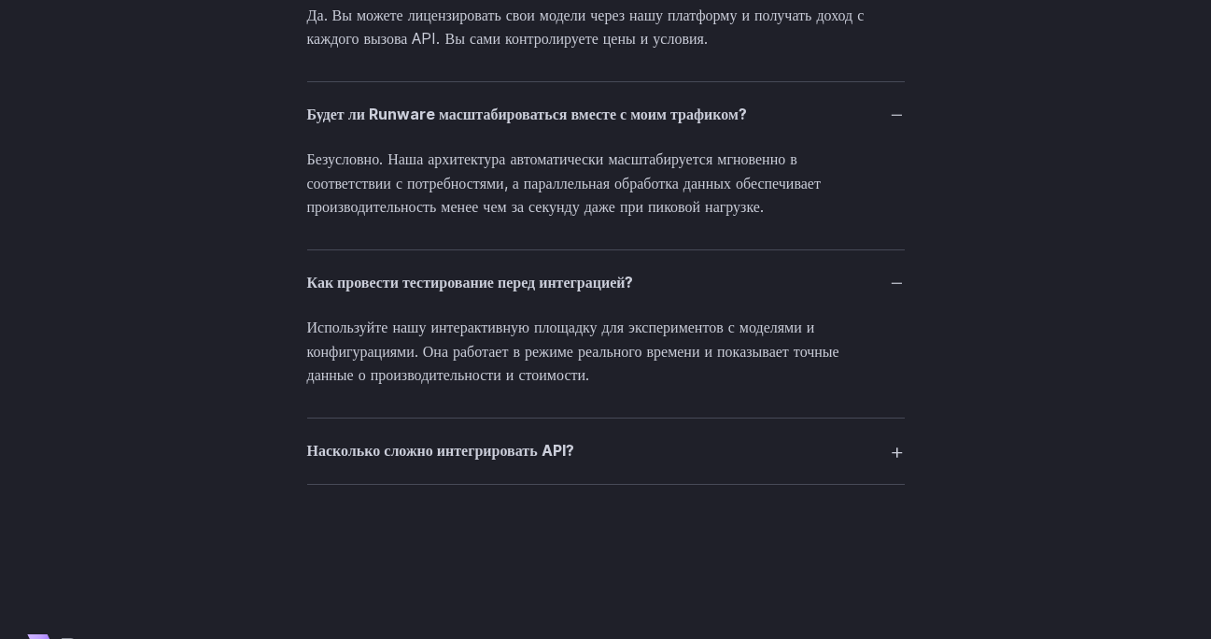
click at [504, 441] on font "Насколько сложно интегрировать API?" at bounding box center [440, 450] width 267 height 19
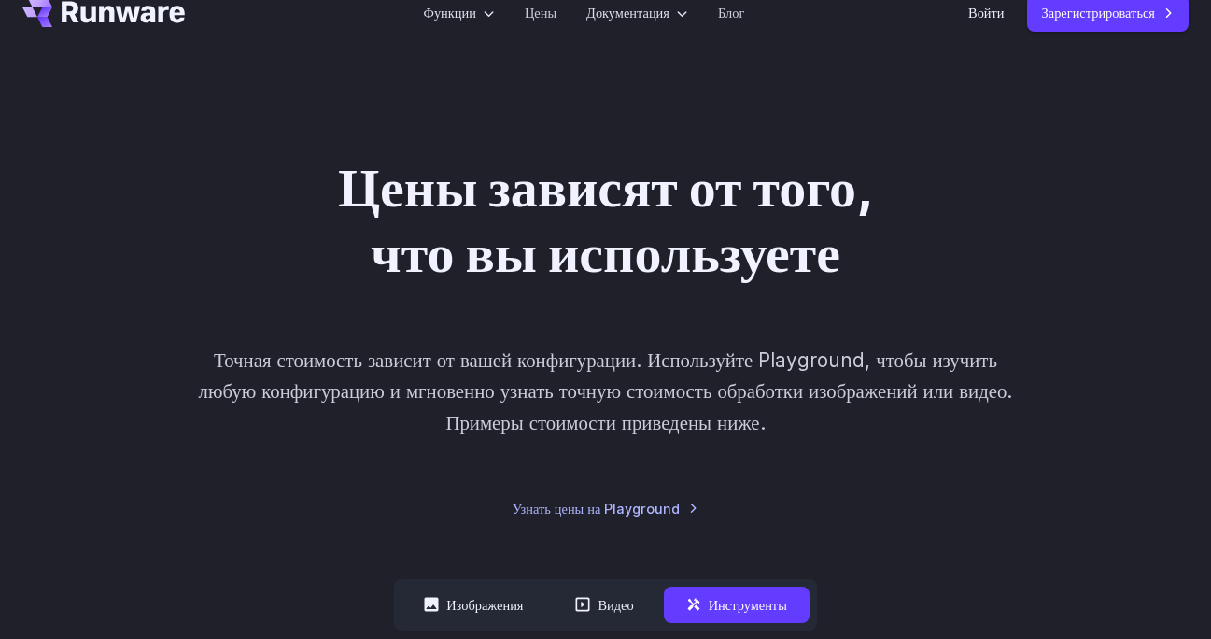
scroll to position [0, 0]
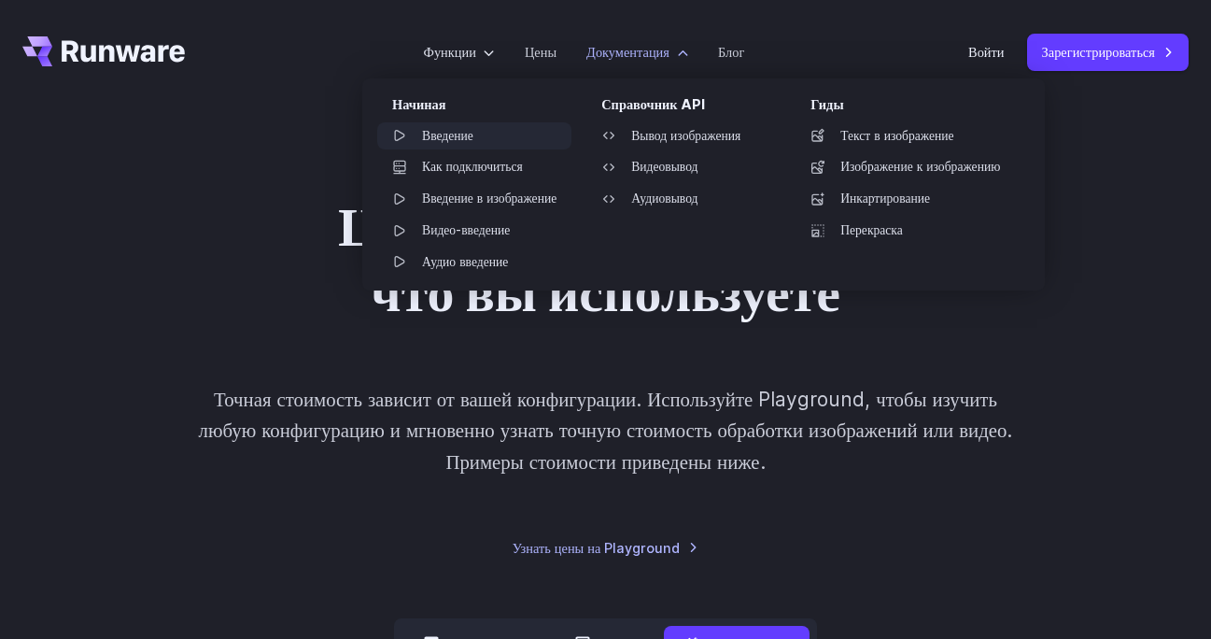
click at [444, 130] on font "Введение" at bounding box center [447, 135] width 51 height 15
